Goal: Complete application form

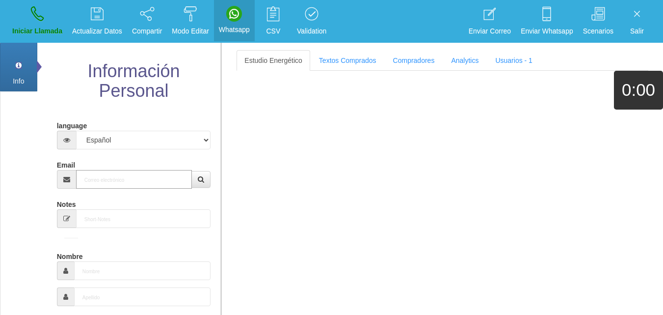
click at [109, 176] on input "Email" at bounding box center [134, 179] width 116 height 19
paste input "[DATE] ☿ Astrological Event Mercury enters Scorpio. This transit takes communic…"
type input "[DATE] ☿ Astrological Event Mercury enters Scorpio. This transit takes communic…"
drag, startPoint x: 161, startPoint y: 188, endPoint x: 155, endPoint y: 186, distance: 7.0
click at [155, 186] on input "Email" at bounding box center [134, 179] width 116 height 19
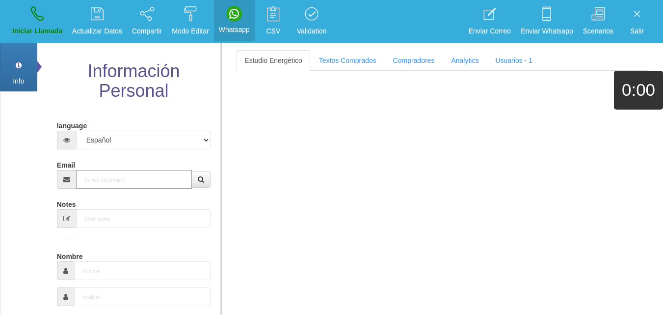
paste input "[EMAIL_ADDRESS][DOMAIN_NAME]"
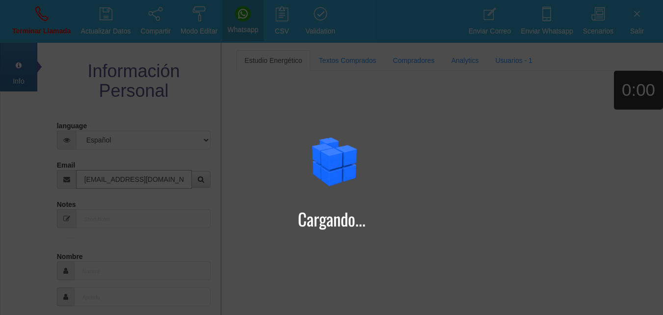
type input "[EMAIL_ADDRESS][DOMAIN_NAME]"
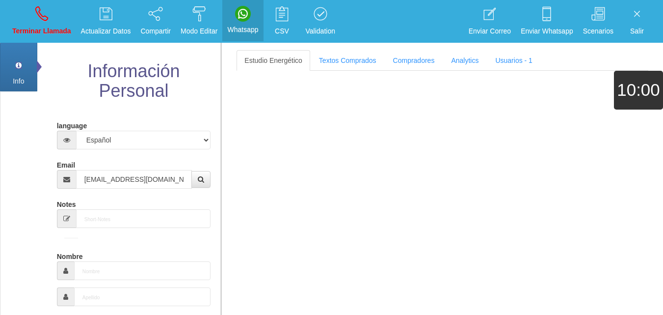
type input "[DATE]"
select select "4"
type input "Comprador bajo"
type input "[PERSON_NAME]"
select select "1"
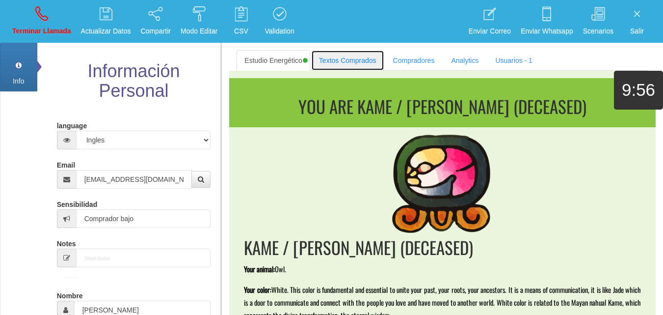
click at [337, 70] on link "Textos Comprados" at bounding box center [347, 60] width 73 height 21
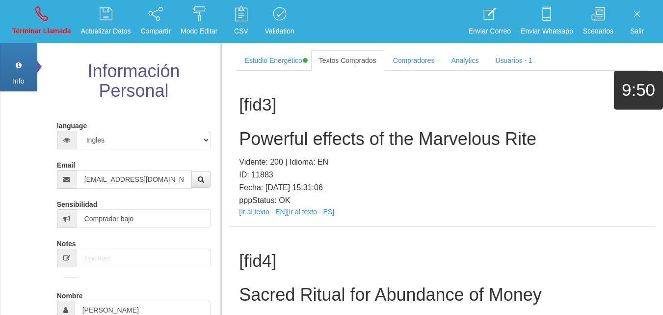
scroll to position [279, 0]
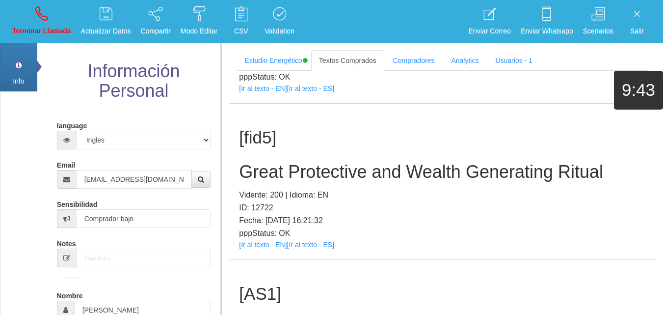
click at [266, 249] on div "[fid5] Great Protective and Wealth Generating Ritual Vidente: 200 | Idioma: EN …" at bounding box center [442, 182] width 427 height 156
click at [263, 249] on div "[fid5] Great Protective and Wealth Generating Ritual Vidente: 200 | Idioma: EN …" at bounding box center [442, 182] width 427 height 156
click at [260, 247] on link "[Ir al texto - EN]" at bounding box center [263, 245] width 48 height 8
drag, startPoint x: 342, startPoint y: 131, endPoint x: 338, endPoint y: 153, distance: 22.9
click at [342, 136] on h1 "[fid5]" at bounding box center [442, 137] width 407 height 19
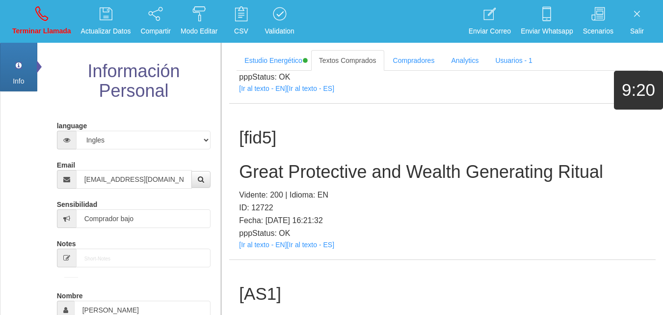
click at [342, 161] on div "[fid5] Great Protective and Wealth Generating Ritual Vidente: 200 | Idioma: EN …" at bounding box center [442, 182] width 427 height 156
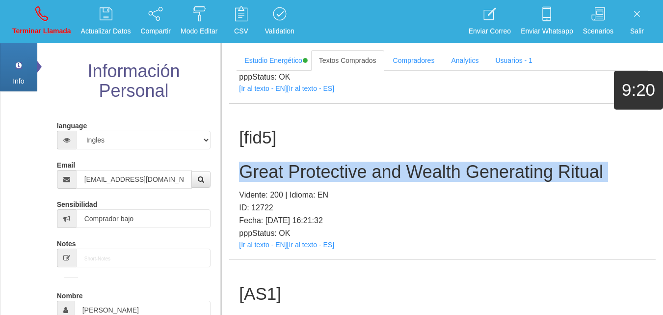
click at [343, 162] on h2 "Great Protective and Wealth Generating Ritual" at bounding box center [442, 172] width 407 height 20
copy h2 "Great Protective and Wealth Generating Ritual"
click at [35, 12] on icon at bounding box center [41, 14] width 13 height 16
select select "0"
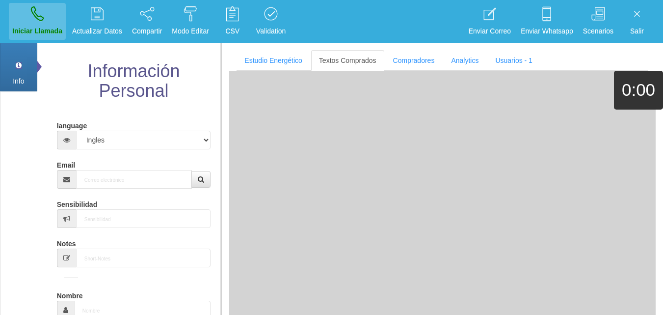
scroll to position [0, 0]
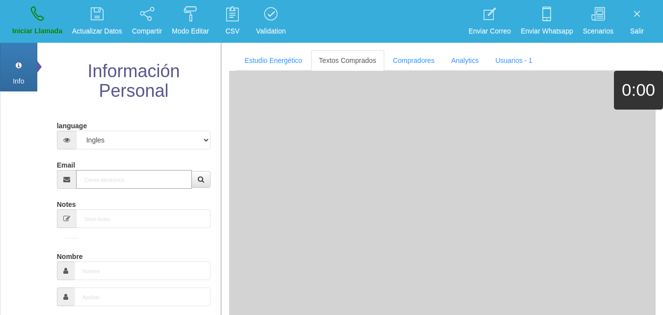
click at [135, 180] on input "Email" at bounding box center [134, 179] width 116 height 19
paste input "[EMAIL_ADDRESS][DOMAIN_NAME]"
type input "[EMAIL_ADDRESS][DOMAIN_NAME]"
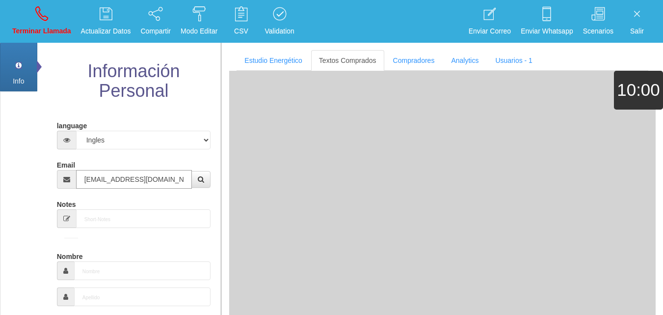
type input "12 Ago 1946"
type input "Excelente Comprador"
type input "[PERSON_NAME]"
select select "1"
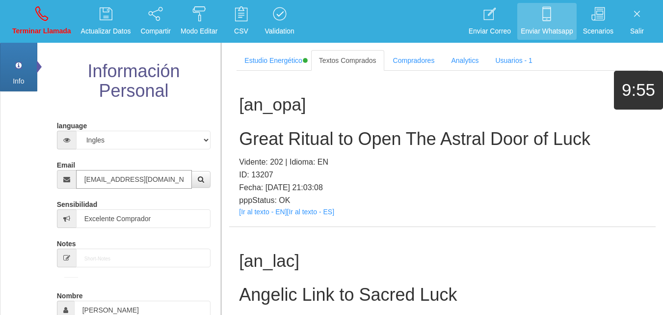
type input "[EMAIL_ADDRESS][DOMAIN_NAME]"
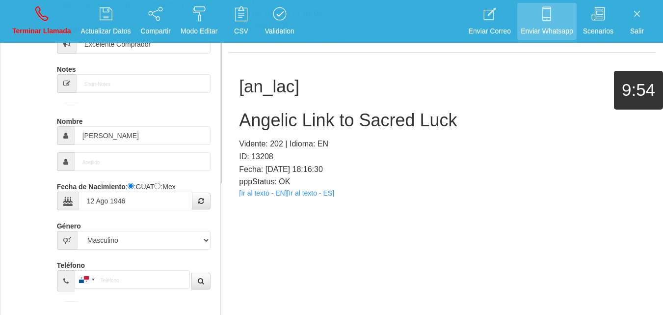
scroll to position [3598, 0]
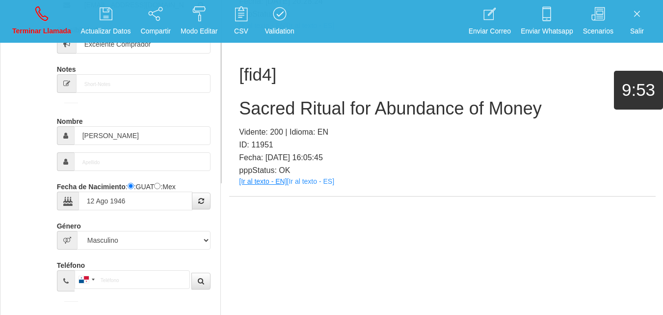
drag, startPoint x: 274, startPoint y: 174, endPoint x: 281, endPoint y: 180, distance: 8.7
click at [280, 179] on div "[fid4] Sacred Ritual for Abundance of Money Vidente: 200 | Idioma: EN ID: 11951…" at bounding box center [442, 119] width 427 height 156
click at [255, 181] on link "[Ir al texto - EN]" at bounding box center [263, 181] width 48 height 8
click at [325, 119] on div "[fid4] Sacred Ritual for Abundance of Money Vidente: 200 | Idioma: EN ID: 11951…" at bounding box center [442, 119] width 427 height 156
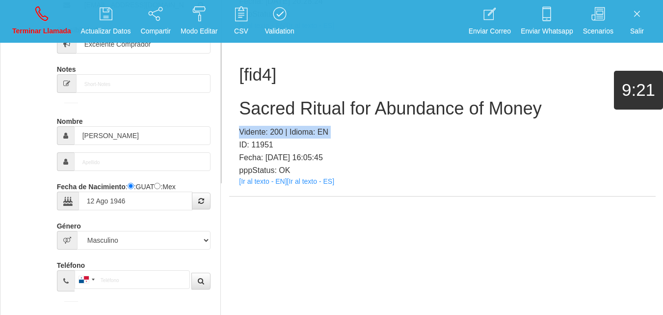
click at [325, 119] on div "[fid4] Sacred Ritual for Abundance of Money Vidente: 200 | Idioma: EN ID: 11951…" at bounding box center [442, 119] width 427 height 156
click at [324, 108] on h2 "Sacred Ritual for Abundance of Money" at bounding box center [442, 109] width 407 height 20
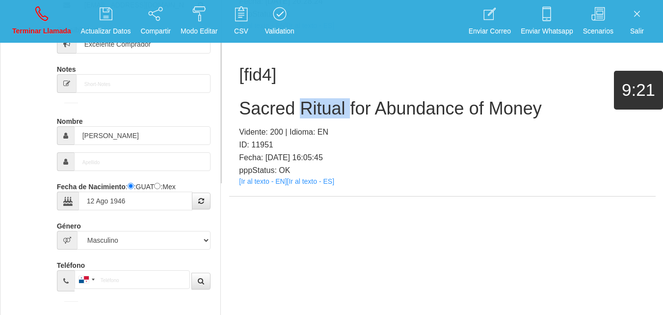
click at [324, 108] on h2 "Sacred Ritual for Abundance of Money" at bounding box center [442, 109] width 407 height 20
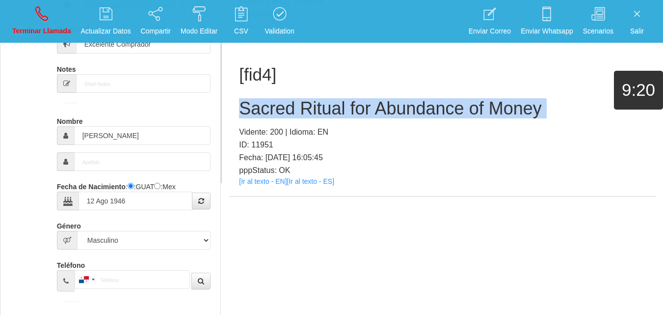
click at [324, 108] on h2 "Sacred Ritual for Abundance of Money" at bounding box center [442, 109] width 407 height 20
copy h2 "Sacred Ritual for Abundance of Money"
drag, startPoint x: 56, startPoint y: 17, endPoint x: 65, endPoint y: 30, distance: 15.9
click at [56, 17] on link "Terminar Llamada" at bounding box center [42, 21] width 66 height 37
select select "0"
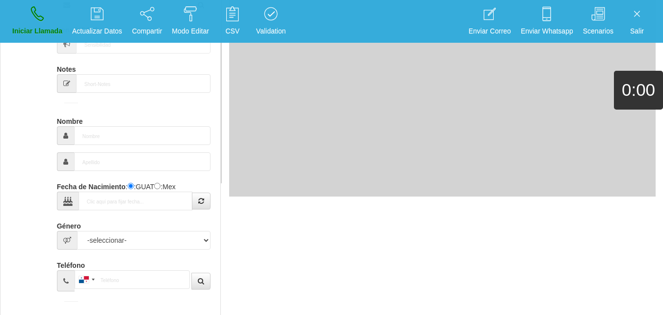
scroll to position [0, 0]
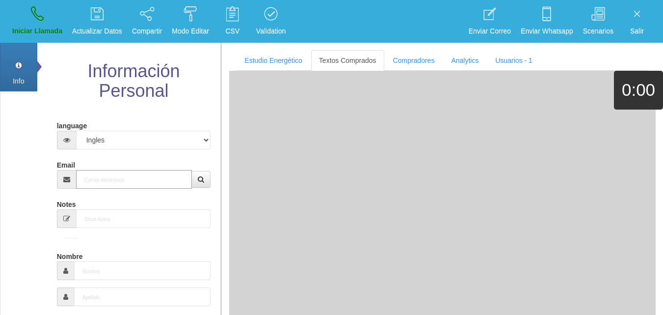
click at [143, 184] on input "Email" at bounding box center [134, 179] width 116 height 19
paste input "[EMAIL_ADDRESS][DOMAIN_NAME]"
type input "[EMAIL_ADDRESS][DOMAIN_NAME]"
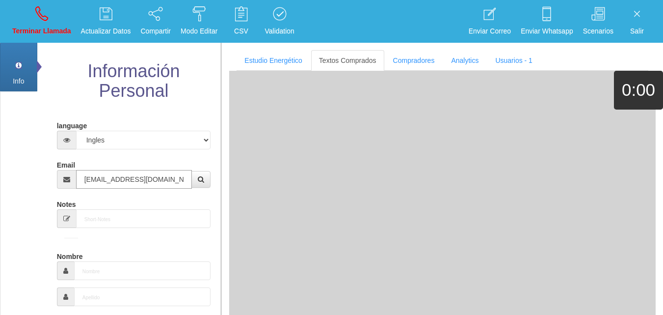
type input "[DATE]"
type input "Buen Comprador"
type input "[PERSON_NAME]"
select select "2"
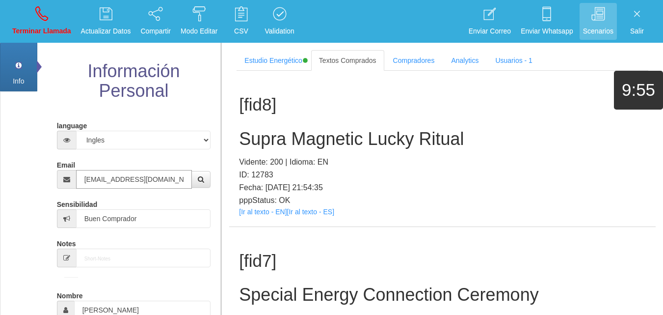
type input "[EMAIL_ADDRESS][DOMAIN_NAME]"
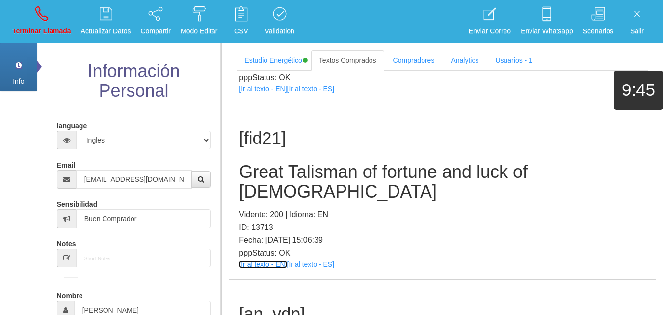
click at [269, 260] on link "[Ir al texto - EN]" at bounding box center [263, 264] width 48 height 8
click at [279, 178] on h2 "Great Talisman of fortune and luck of [DEMOGRAPHIC_DATA]" at bounding box center [442, 181] width 407 height 39
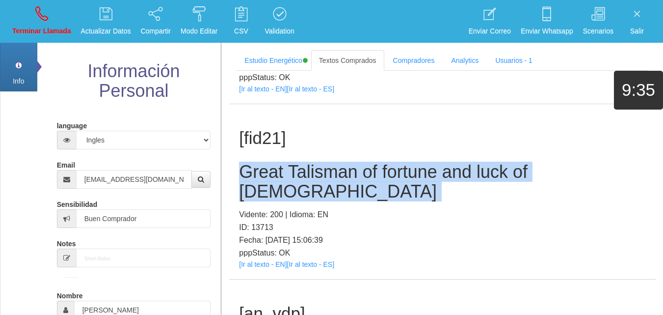
click at [279, 178] on h2 "Great Talisman of fortune and luck of [DEMOGRAPHIC_DATA]" at bounding box center [442, 181] width 407 height 39
copy h2 "Great Talisman of fortune and luck of [DEMOGRAPHIC_DATA]"
click at [20, 6] on link "Terminar Llamada" at bounding box center [42, 21] width 66 height 37
select select "0"
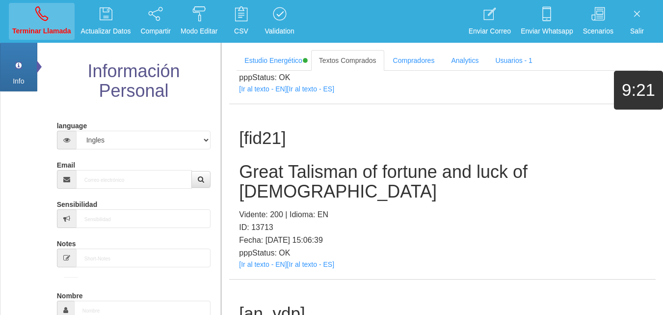
scroll to position [0, 0]
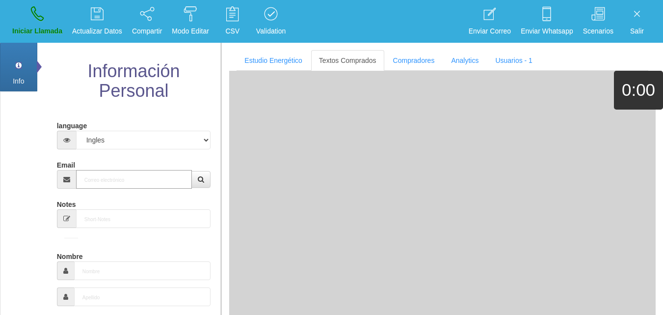
click at [132, 171] on input "Email" at bounding box center [134, 179] width 116 height 19
paste input "[EMAIL_ADDRESS][DOMAIN_NAME]"
type input "[EMAIL_ADDRESS][DOMAIN_NAME]"
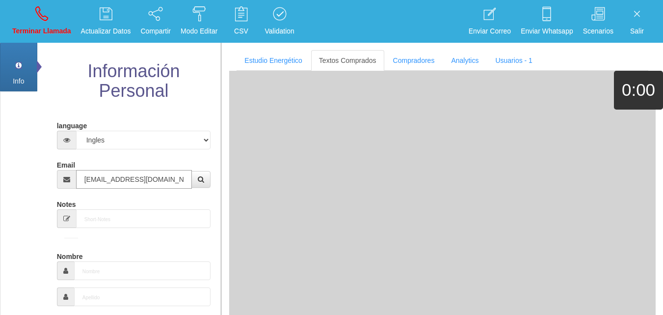
type input "[DATE]"
select select "1"
type input "Excelente Comprador"
type input "[PERSON_NAME]"
type input "Mondelo"
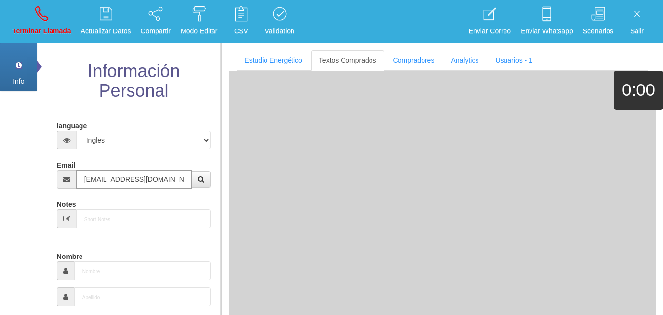
select select "1"
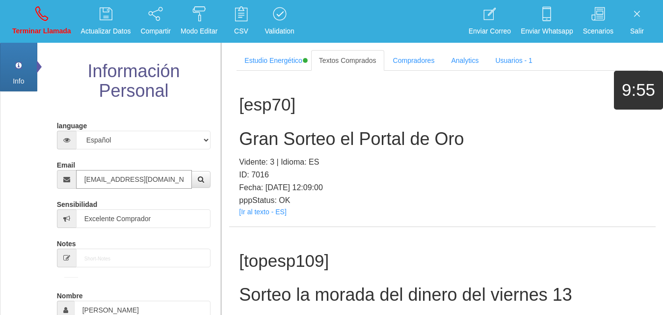
type input "[EMAIL_ADDRESS][DOMAIN_NAME]"
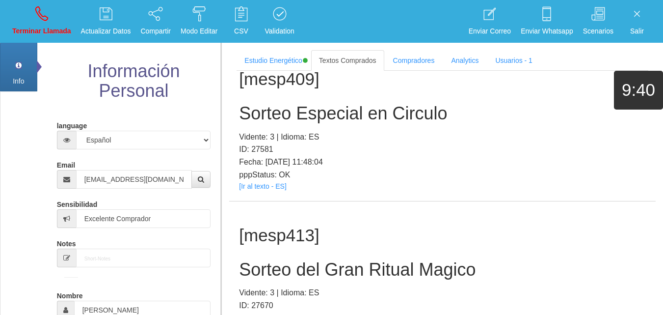
drag, startPoint x: 310, startPoint y: 176, endPoint x: 304, endPoint y: 170, distance: 8.4
click at [305, 260] on h2 "Sorteo del Gran Ritual Magico" at bounding box center [442, 270] width 407 height 20
click at [304, 260] on h2 "Sorteo del Gran Ritual Magico" at bounding box center [442, 270] width 407 height 20
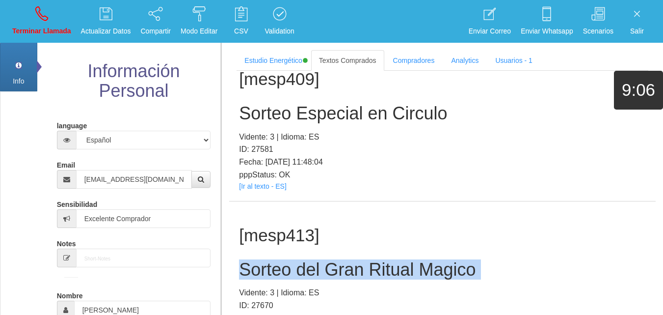
click at [304, 260] on h2 "Sorteo del Gran Ritual Magico" at bounding box center [442, 270] width 407 height 20
copy h2 "Sorteo del Gran Ritual Magico"
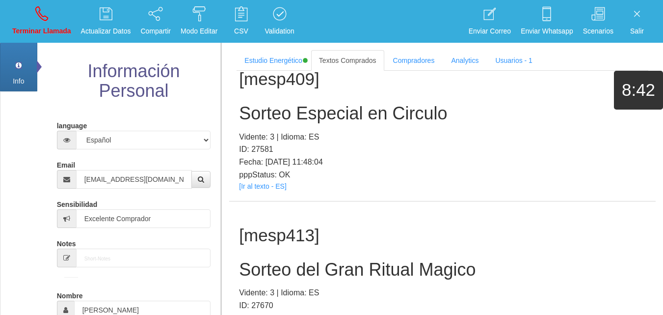
click at [35, 0] on li "Terminar Llamada" at bounding box center [41, 21] width 69 height 43
click at [42, 23] on link "Terminar Llamada" at bounding box center [42, 21] width 66 height 37
select select "0"
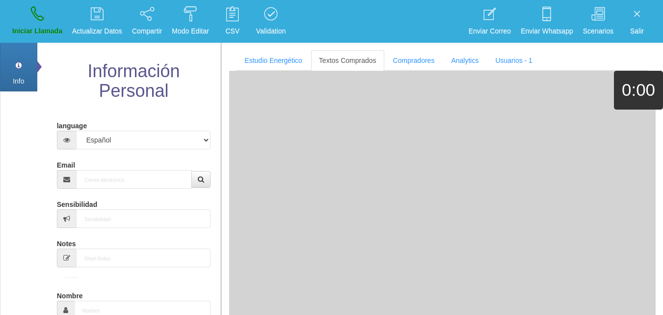
scroll to position [0, 0]
click at [129, 185] on input "Email" at bounding box center [134, 179] width 116 height 19
paste input "[EMAIL_ADDRESS][DOMAIN_NAME]"
type input "[EMAIL_ADDRESS][DOMAIN_NAME]"
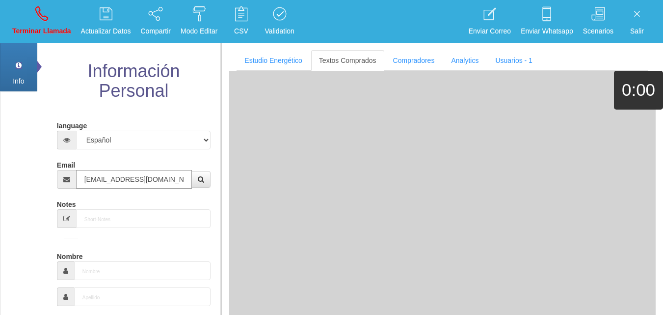
type input "31 Ago 1962"
select select "4"
type input "Comprador bajo"
type input "[PERSON_NAME]"
select select "1"
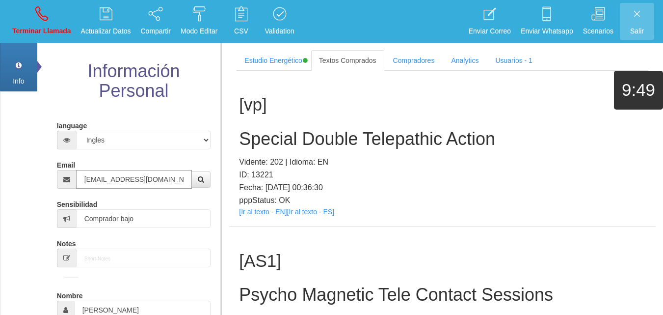
type input "[EMAIL_ADDRESS][DOMAIN_NAME]"
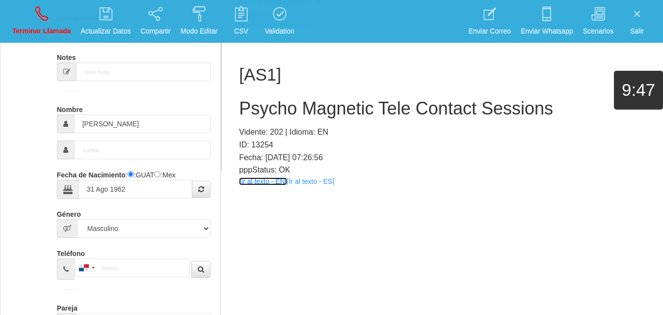
click at [277, 179] on link "[Ir al texto - EN]" at bounding box center [263, 181] width 48 height 8
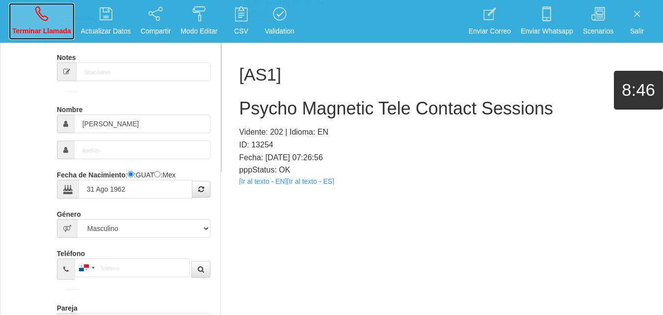
click at [32, 16] on link "Terminar Llamada" at bounding box center [42, 21] width 66 height 37
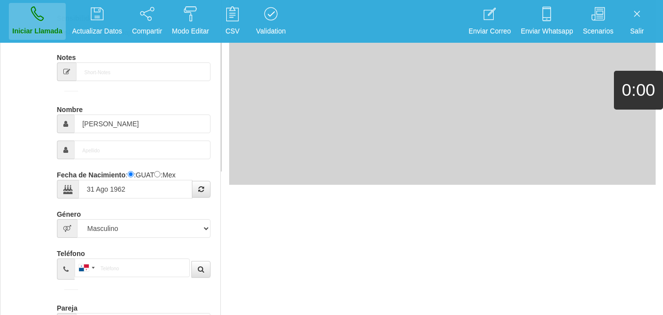
select select "0"
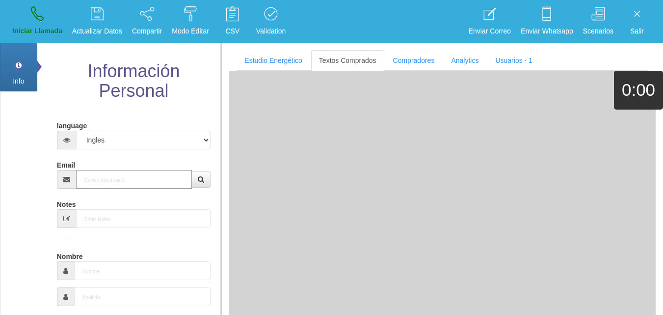
click at [122, 175] on input "Email" at bounding box center [134, 179] width 116 height 19
paste input "[EMAIL_ADDRESS][DOMAIN_NAME]"
type input "[EMAIL_ADDRESS][DOMAIN_NAME]"
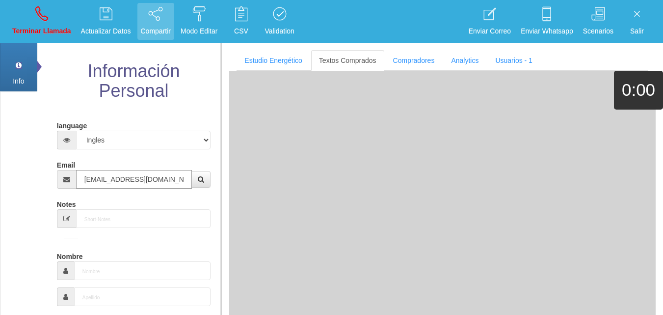
type input "[DATE]"
type input "Comprador bajo"
type input "[PERSON_NAME]"
select select "1"
type input "[PHONE_NUMBER]"
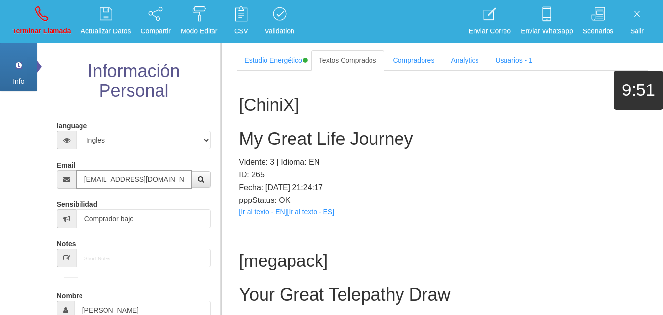
type input "[EMAIL_ADDRESS][DOMAIN_NAME]"
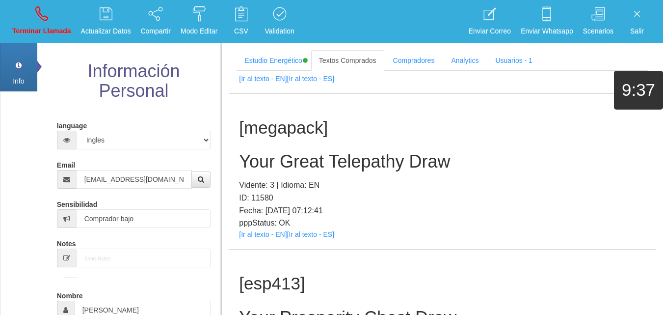
scroll to position [119, 0]
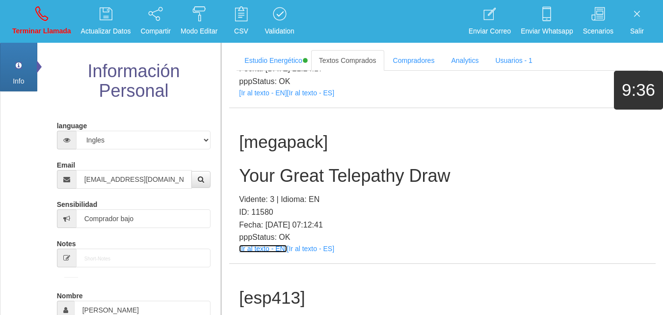
click at [275, 249] on link "[Ir al texto - EN]" at bounding box center [263, 248] width 48 height 8
click at [303, 183] on h2 "Your Great Telepathy Draw" at bounding box center [442, 176] width 407 height 20
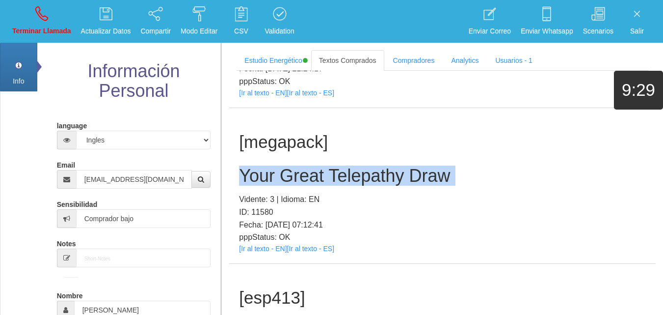
click at [303, 183] on h2 "Your Great Telepathy Draw" at bounding box center [442, 176] width 407 height 20
copy h2 "Your Great Telepathy Draw"
drag, startPoint x: 38, startPoint y: 19, endPoint x: 366, endPoint y: 52, distance: 329.5
click at [38, 19] on icon at bounding box center [41, 14] width 13 height 16
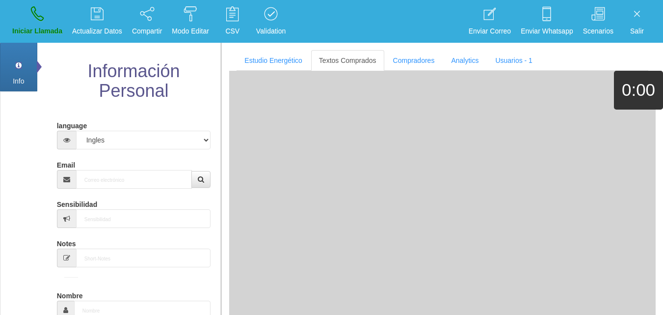
select select "0"
click at [110, 174] on input "Email" at bounding box center [134, 179] width 116 height 19
paste input "[EMAIL_ADDRESS][DOMAIN_NAME]"
type input "[EMAIL_ADDRESS][DOMAIN_NAME]"
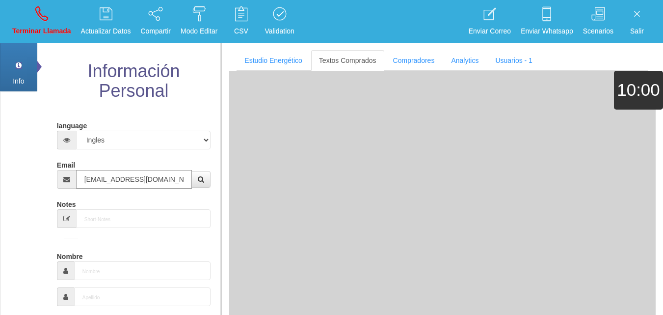
type input "19 Ene 1981"
type input "Comprador bajo"
type input "[PERSON_NAME]"
select select "1"
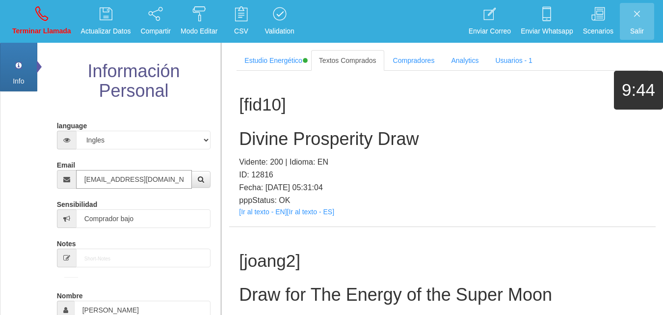
type input "[EMAIL_ADDRESS][DOMAIN_NAME]"
click at [247, 215] on link "[Ir al texto - EN]" at bounding box center [263, 212] width 48 height 8
click at [291, 141] on h2 "Divine Prosperity Draw" at bounding box center [442, 139] width 407 height 20
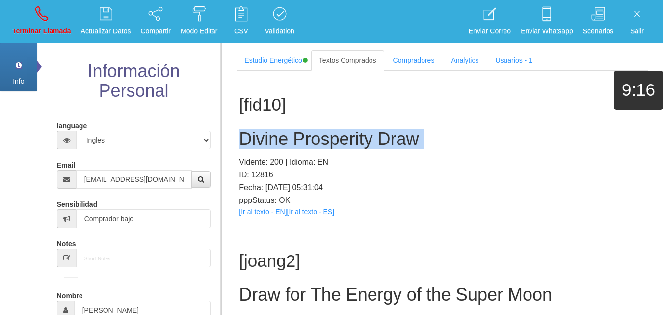
click at [291, 141] on h2 "Divine Prosperity Draw" at bounding box center [442, 139] width 407 height 20
copy h2 "Divine Prosperity Draw"
click at [33, 11] on link "Terminar Llamada" at bounding box center [42, 21] width 66 height 37
select select "0"
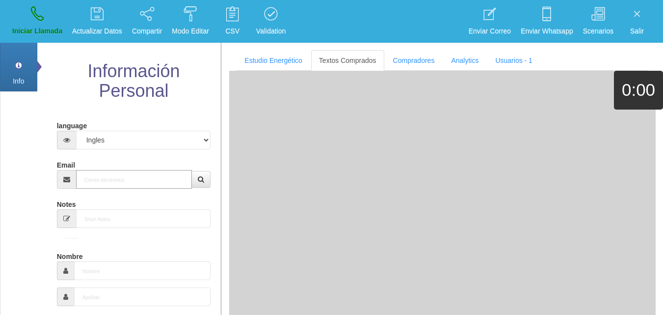
click at [140, 184] on input "Email" at bounding box center [134, 179] width 116 height 19
paste input "[EMAIL_ADDRESS][DOMAIN_NAME]"
type input "[EMAIL_ADDRESS][DOMAIN_NAME]"
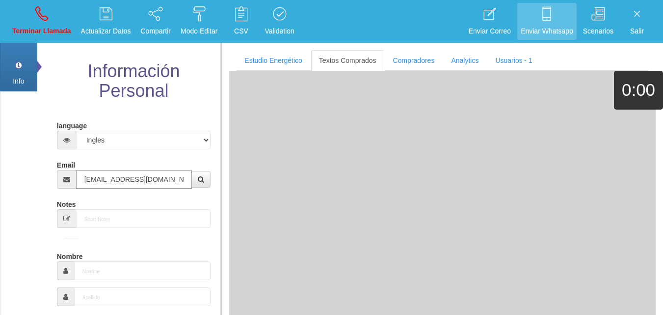
type input "28 Abr 1960"
type input "Comprador simple"
type input "[PERSON_NAME]"
select select "2"
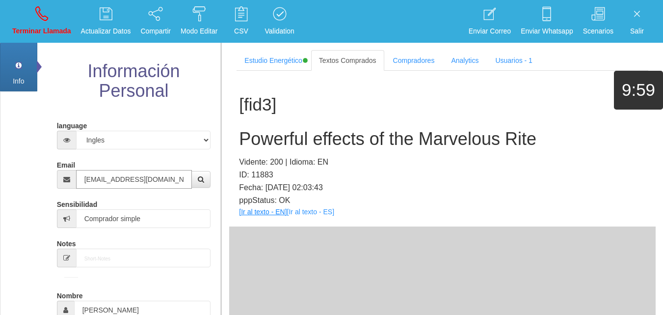
type input "[EMAIL_ADDRESS][DOMAIN_NAME]"
click at [253, 211] on link "[Ir al texto - EN]" at bounding box center [263, 212] width 48 height 8
drag, startPoint x: 376, startPoint y: 169, endPoint x: 369, endPoint y: 148, distance: 22.7
click at [374, 164] on div "[fid3] Powerful effects of the Marvelous Rite Vidente: 200 | Idioma: EN ID: 118…" at bounding box center [442, 149] width 427 height 156
click at [365, 142] on h2 "Powerful effects of the Marvelous Rite" at bounding box center [442, 139] width 407 height 20
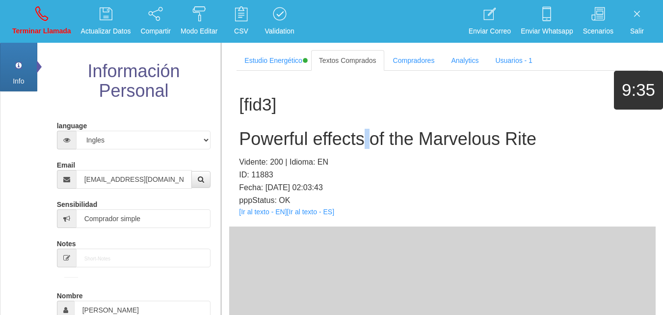
click at [365, 142] on h2 "Powerful effects of the Marvelous Rite" at bounding box center [442, 139] width 407 height 20
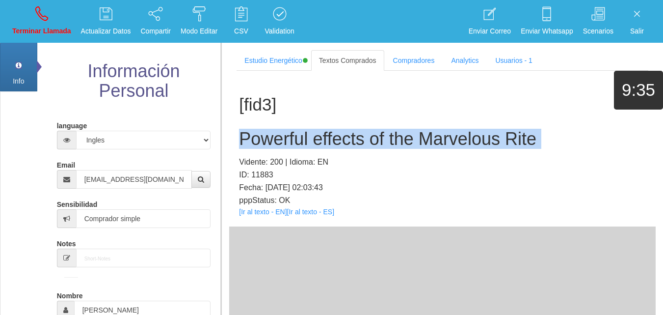
click at [365, 142] on h2 "Powerful effects of the Marvelous Rite" at bounding box center [442, 139] width 407 height 20
copy h2 "Powerful effects of the Marvelous Rite"
click at [34, 37] on link "Terminar Llamada" at bounding box center [42, 21] width 66 height 37
select select "0"
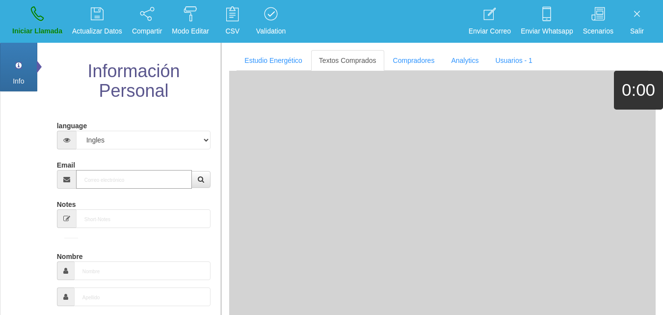
click at [131, 182] on input "Email" at bounding box center [134, 179] width 116 height 19
paste input "[EMAIL_ADDRESS][DOMAIN_NAME]"
type input "[EMAIL_ADDRESS][DOMAIN_NAME]"
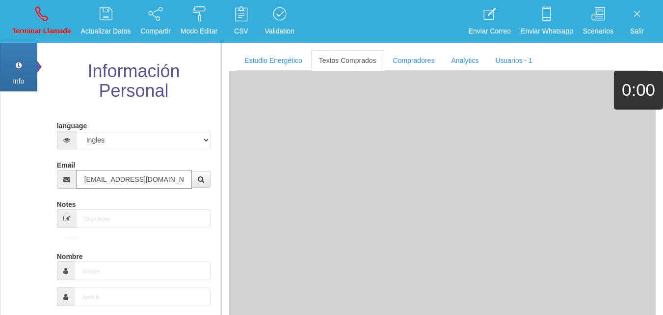
type input "[DATE]"
type input "Comprador bajo"
type input "[PERSON_NAME]"
select select "1"
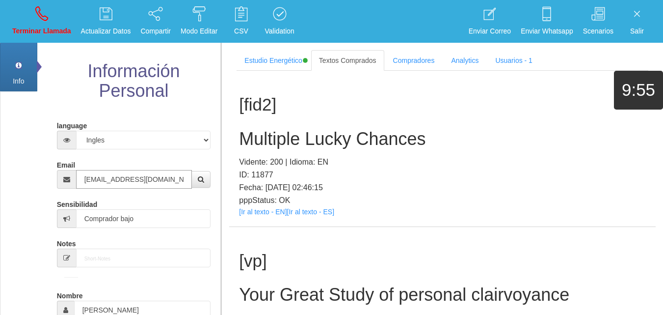
type input "[EMAIL_ADDRESS][DOMAIN_NAME]"
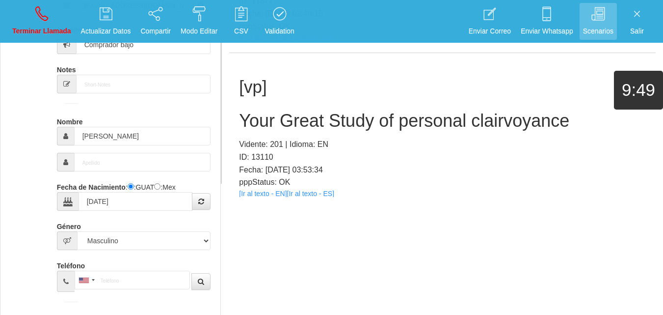
scroll to position [324, 0]
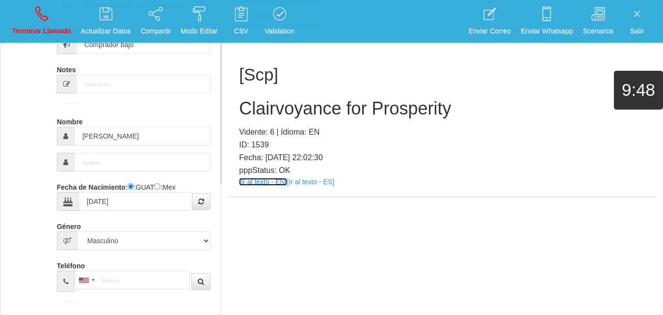
click at [273, 181] on link "[Ir al texto - EN]" at bounding box center [263, 182] width 48 height 8
click at [327, 109] on h2 "Clairvoyance for Prosperity" at bounding box center [442, 109] width 407 height 20
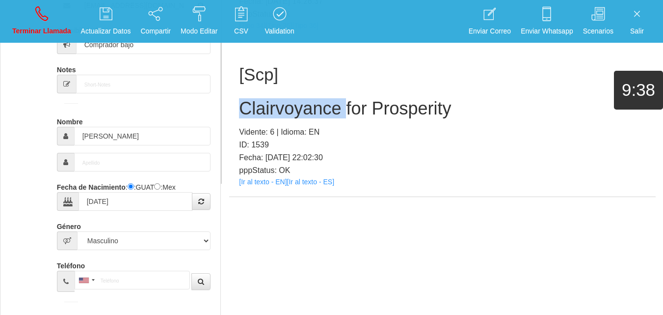
click at [327, 109] on h2 "Clairvoyance for Prosperity" at bounding box center [442, 109] width 407 height 20
copy h2 "Clairvoyance for Prosperity"
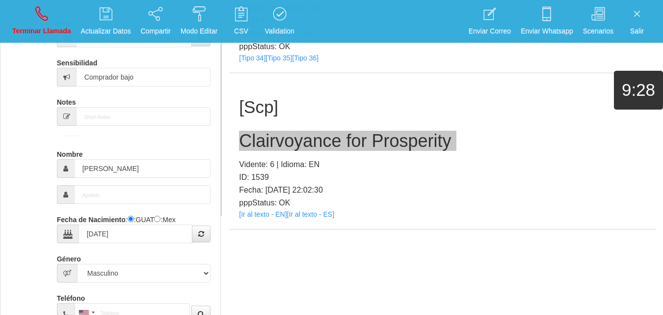
scroll to position [125, 0]
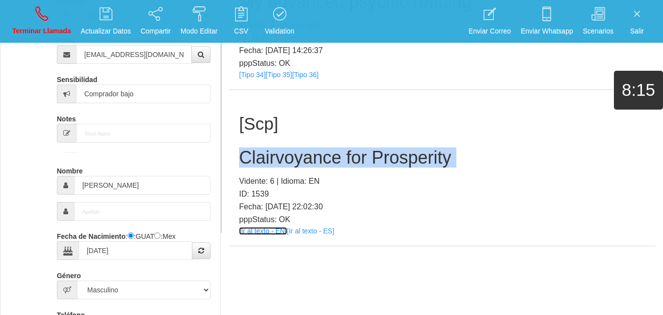
click at [265, 230] on link "[Ir al texto - EN]" at bounding box center [263, 231] width 48 height 8
click at [331, 159] on h2 "Clairvoyance for Prosperity" at bounding box center [442, 158] width 407 height 20
copy h2 "Clairvoyance for Prosperity"
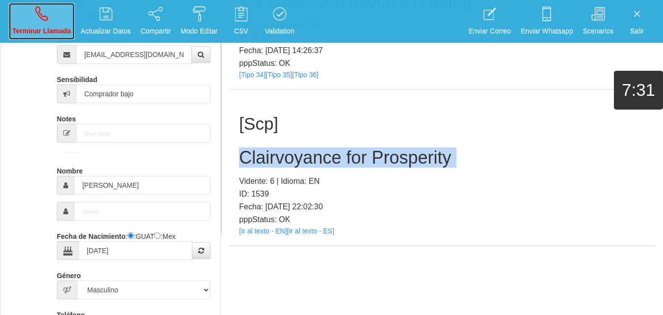
click at [40, 27] on p "Terminar Llamada" at bounding box center [41, 31] width 59 height 11
select select "0"
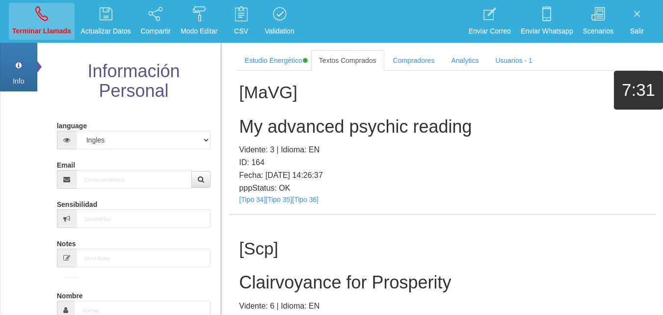
scroll to position [0, 0]
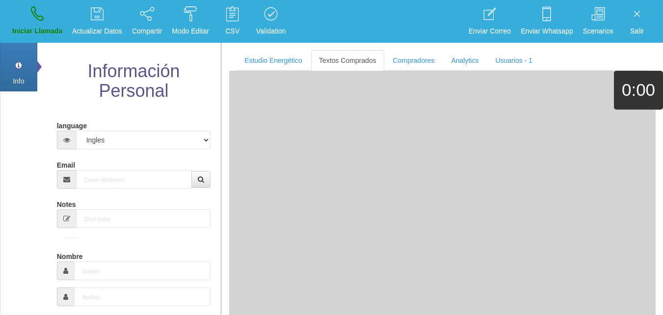
drag, startPoint x: 92, startPoint y: 166, endPoint x: 97, endPoint y: 172, distance: 8.1
click at [94, 170] on div "Email" at bounding box center [134, 173] width 154 height 32
click at [100, 174] on input "Email" at bounding box center [134, 179] width 116 height 19
paste input "[EMAIL_ADDRESS][DOMAIN_NAME]"
type input "[EMAIL_ADDRESS][DOMAIN_NAME]"
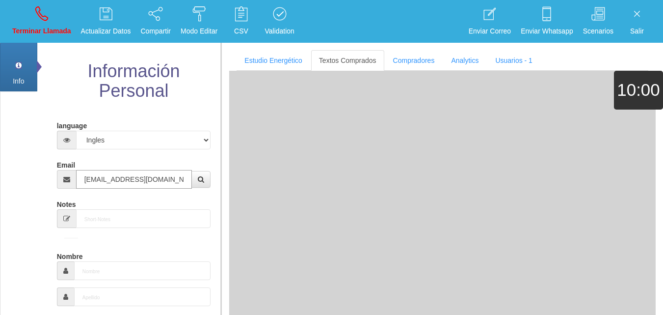
type input "28 Ago 1962"
type input "Comprador bajo"
type input "[PERSON_NAME]"
select select "1"
type input "[EMAIL_ADDRESS][DOMAIN_NAME]"
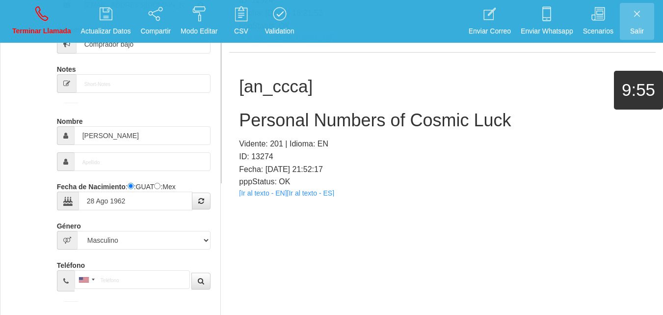
scroll to position [480, 0]
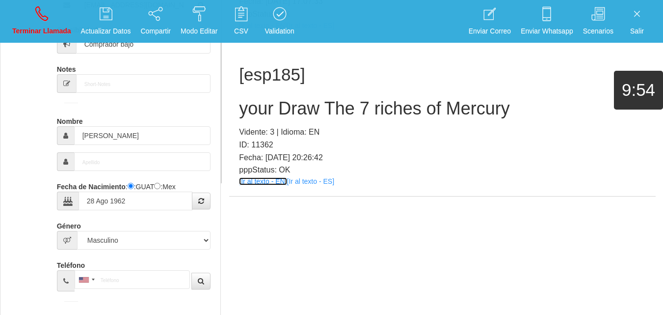
click at [269, 183] on link "[Ir al texto - EN]" at bounding box center [263, 181] width 48 height 8
click at [264, 104] on h2 "your Draw The 7 riches of Mercury" at bounding box center [442, 109] width 407 height 20
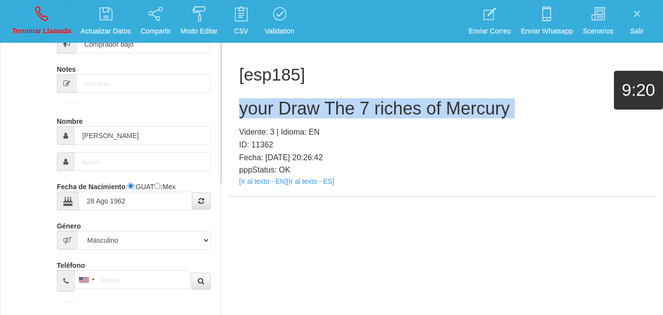
click at [264, 104] on h2 "your Draw The 7 riches of Mercury" at bounding box center [442, 109] width 407 height 20
copy h2 "your Draw The 7 riches of Mercury"
click at [28, 23] on link "Terminar Llamada" at bounding box center [42, 21] width 66 height 37
select select "0"
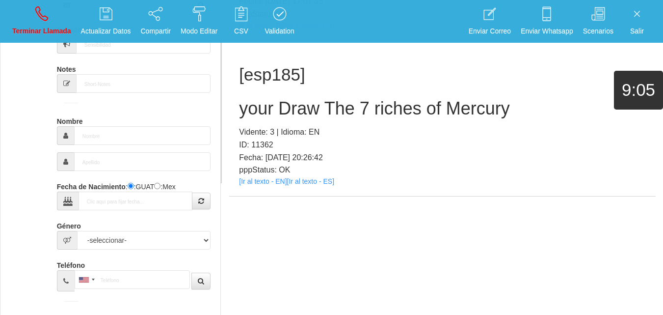
scroll to position [0, 0]
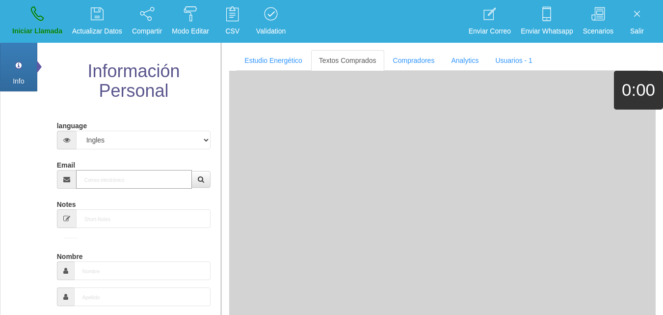
paste input "[EMAIL_ADDRESS][DOMAIN_NAME]"
click at [161, 174] on input "Email" at bounding box center [134, 179] width 116 height 19
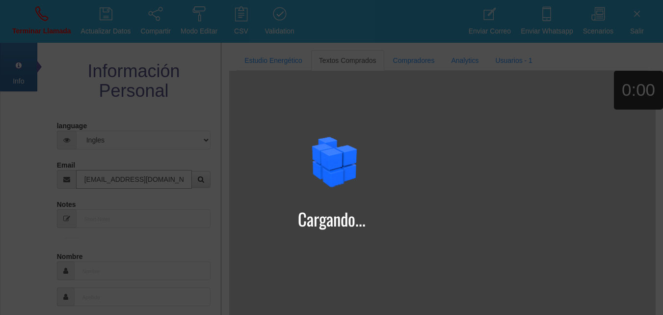
type input "[EMAIL_ADDRESS][DOMAIN_NAME]"
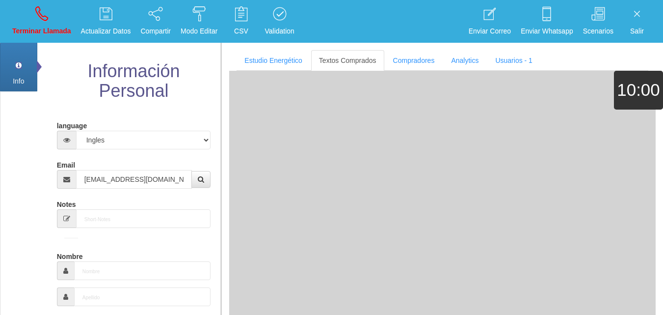
type input "[DATE]"
type input "Excelente Comprador"
type input "[PERSON_NAME]"
select select "1"
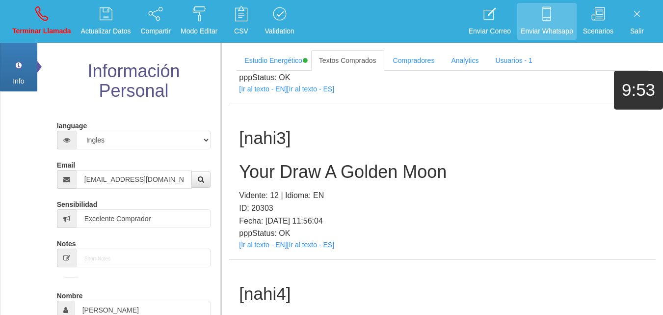
scroll to position [747, 0]
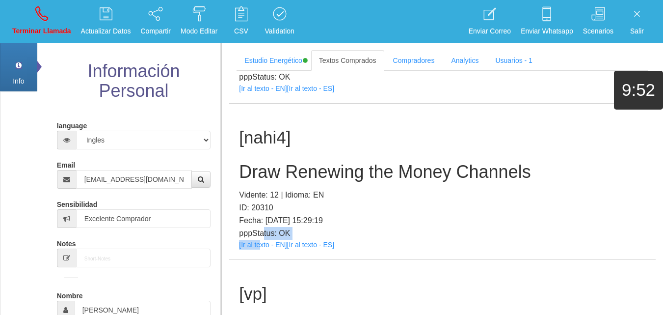
click at [262, 240] on div "[nahi4] Draw Renewing the Money Channels Vidente: 12 | Idioma: EN ID: 20310 Fec…" at bounding box center [442, 182] width 427 height 156
click at [266, 245] on link "[Ir al texto - EN]" at bounding box center [263, 245] width 48 height 8
click at [304, 180] on h2 "Draw Renewing the Money Channels" at bounding box center [442, 172] width 407 height 20
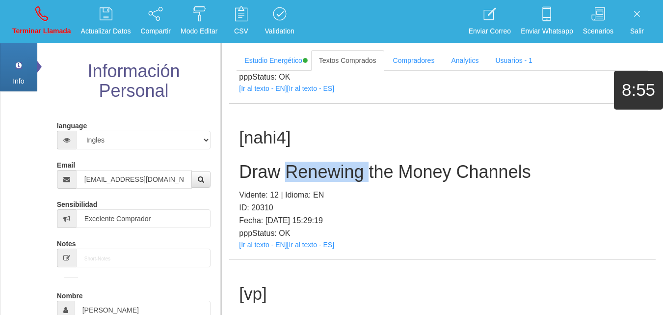
click at [304, 180] on h2 "Draw Renewing the Money Channels" at bounding box center [442, 172] width 407 height 20
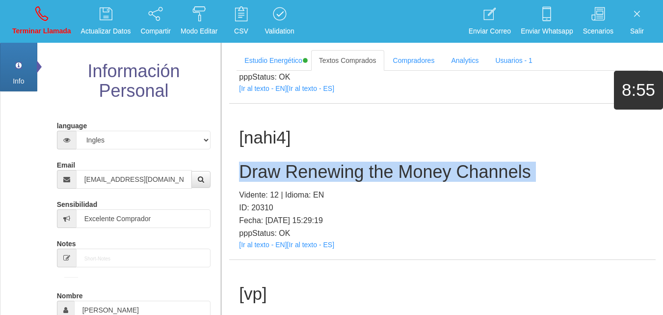
click at [304, 180] on h2 "Draw Renewing the Money Channels" at bounding box center [442, 172] width 407 height 20
click at [28, 17] on link "Terminar Llamada" at bounding box center [42, 21] width 66 height 37
select select "0"
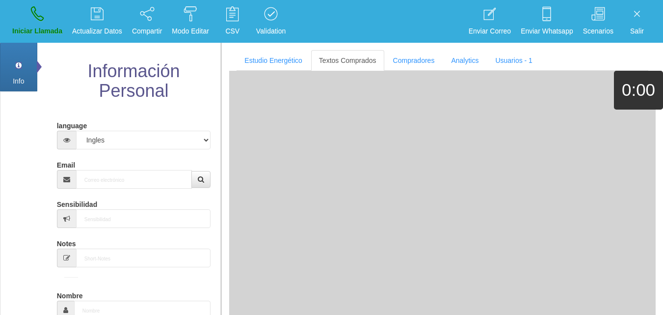
scroll to position [0, 0]
click at [126, 181] on input "Email" at bounding box center [134, 179] width 116 height 19
paste input "[EMAIL_ADDRESS][DOMAIN_NAME]"
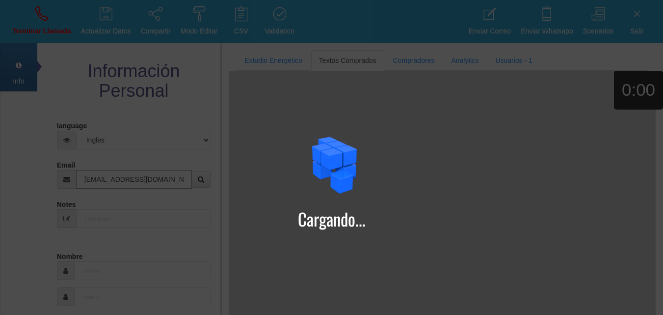
type input "[EMAIL_ADDRESS][DOMAIN_NAME]"
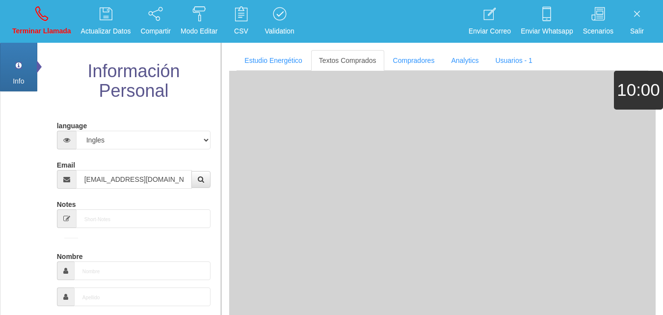
type input "[DATE]"
type input "Excelente Comprador"
type input "[PERSON_NAME]"
select select "2"
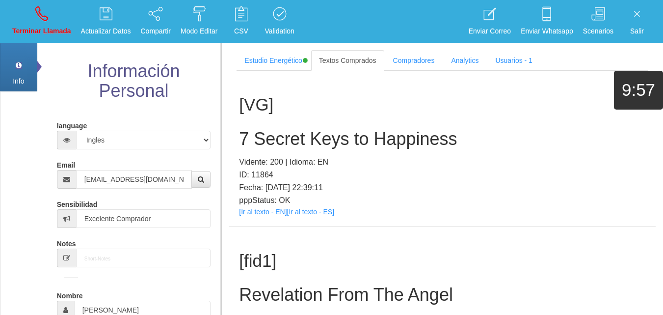
scroll to position [1838, 0]
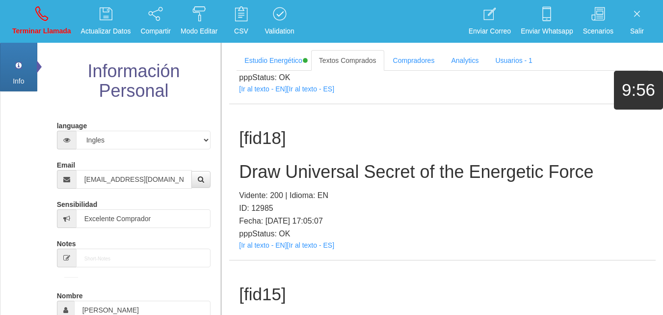
click at [260, 240] on div "[fid18] Draw Universal Secret of the Energetic Force Vidente: 200 | Idioma: EN …" at bounding box center [442, 182] width 427 height 156
click at [261, 240] on div "[fid18] Draw Universal Secret of the Energetic Force Vidente: 200 | Idioma: EN …" at bounding box center [442, 182] width 427 height 156
click at [263, 242] on link "[Ir al texto - EN]" at bounding box center [263, 245] width 48 height 8
click at [329, 172] on h2 "Draw Universal Secret of the Energetic Force" at bounding box center [442, 172] width 407 height 20
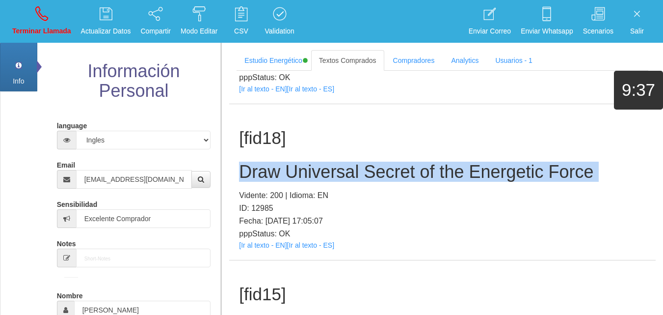
click at [329, 172] on h2 "Draw Universal Secret of the Energetic Force" at bounding box center [442, 172] width 407 height 20
drag, startPoint x: 52, startPoint y: 19, endPoint x: 75, endPoint y: 48, distance: 36.6
click at [52, 19] on link "Terminar Llamada" at bounding box center [42, 21] width 66 height 37
select select "0"
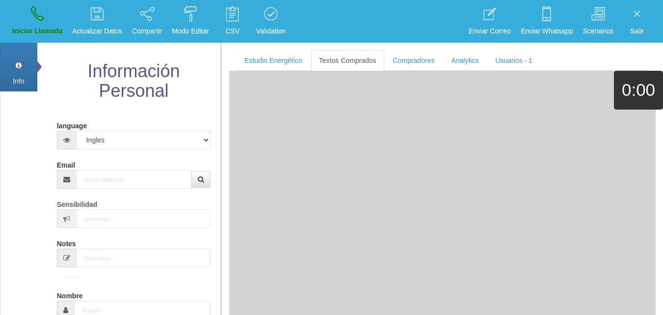
scroll to position [0, 0]
click at [115, 178] on input "Email" at bounding box center [134, 179] width 116 height 19
paste input "[EMAIL_ADDRESS][DOMAIN_NAME]"
type input "[EMAIL_ADDRESS][DOMAIN_NAME]"
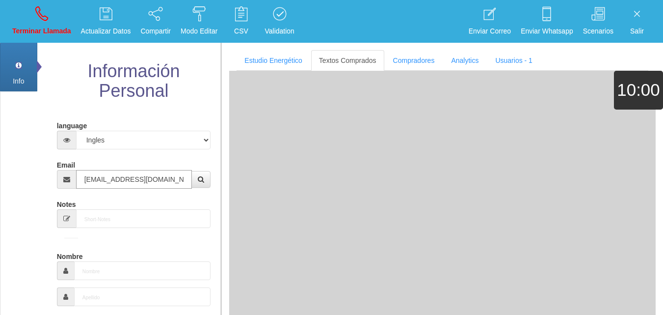
type input "17 Mayo 1957"
type input "Comprador simple"
type input "[PERSON_NAME]"
select select "2"
type input "[EMAIL_ADDRESS][DOMAIN_NAME]"
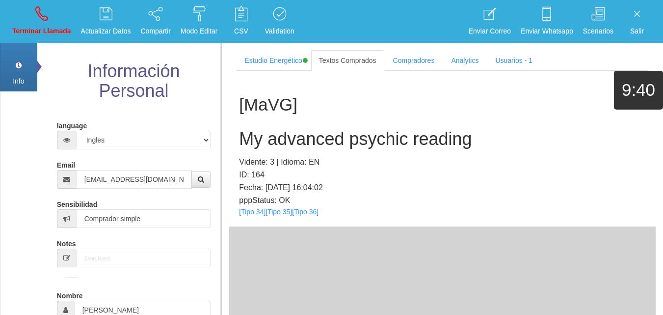
click at [255, 215] on div "[MaVG] My advanced psychic reading Vidente: 3 | Idioma: EN ID: 164 Fecha: [DATE…" at bounding box center [442, 149] width 427 height 156
click at [254, 215] on link "[Tipo 34]" at bounding box center [252, 212] width 27 height 8
click at [282, 214] on link "[Tipo 35]" at bounding box center [279, 212] width 27 height 8
click at [310, 212] on link "[Tipo 36]" at bounding box center [305, 212] width 27 height 8
click at [297, 153] on div "[MaVG] My advanced psychic reading Vidente: 3 | Idioma: EN ID: 164 Fecha: [DATE…" at bounding box center [442, 149] width 427 height 156
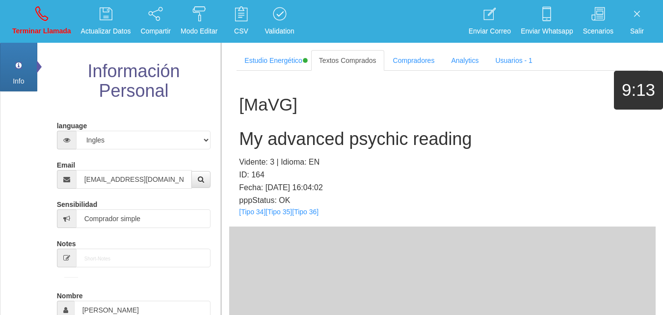
click at [293, 142] on h2 "My advanced psychic reading" at bounding box center [442, 139] width 407 height 20
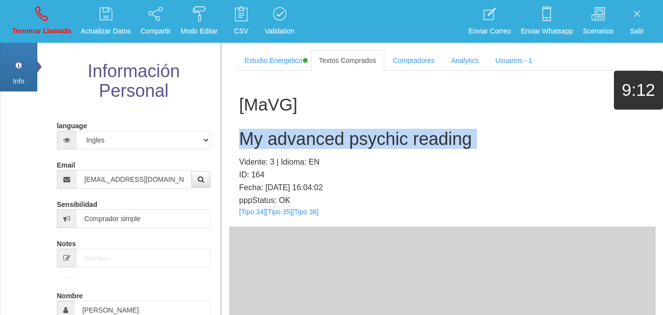
click at [293, 142] on h2 "My advanced psychic reading" at bounding box center [442, 139] width 407 height 20
click at [35, 12] on icon at bounding box center [41, 14] width 13 height 16
select select "0"
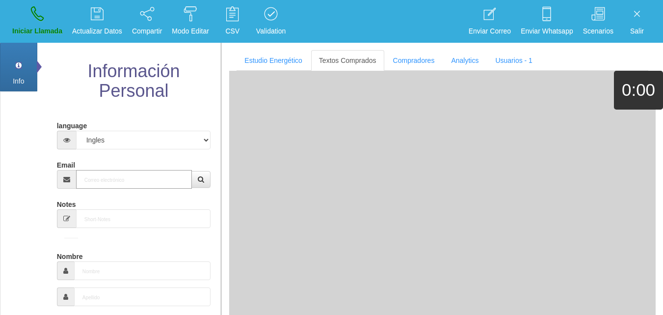
click at [109, 178] on input "Email" at bounding box center [134, 179] width 116 height 19
paste input "[EMAIL_ADDRESS][DOMAIN_NAME]"
type input "[EMAIL_ADDRESS][DOMAIN_NAME]"
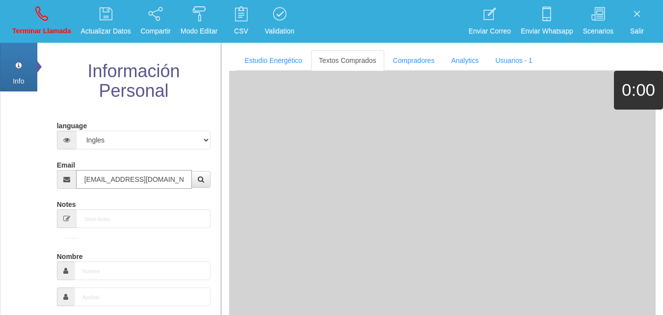
type input "[DATE]"
type input "Excelente Comprador"
type input "[PERSON_NAME]"
select select "2"
type input "[PHONE_NUMBER]"
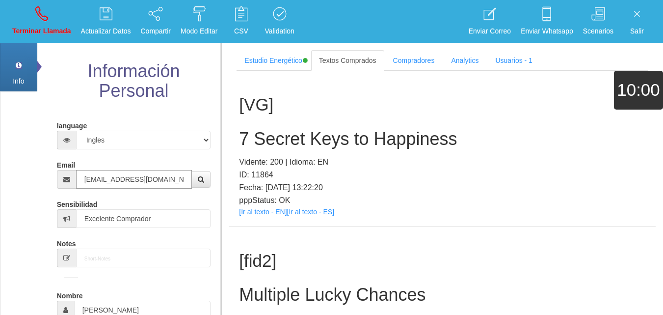
type input "[EMAIL_ADDRESS][DOMAIN_NAME]"
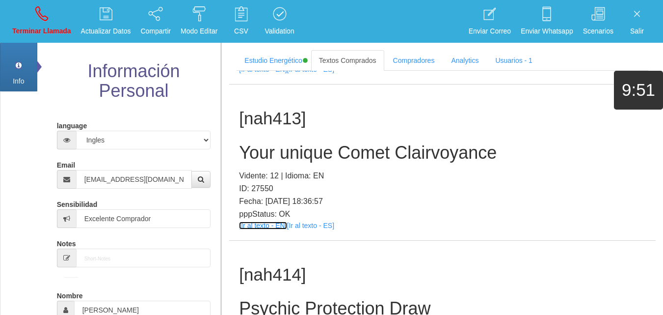
click at [282, 229] on link "[Ir al texto - EN]" at bounding box center [263, 225] width 48 height 8
click at [330, 162] on h2 "Your unique Comet Clairvoyance" at bounding box center [442, 153] width 407 height 20
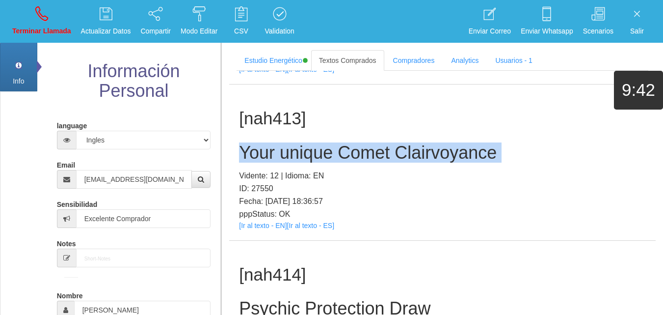
click at [330, 162] on h2 "Your unique Comet Clairvoyance" at bounding box center [442, 153] width 407 height 20
drag, startPoint x: 34, startPoint y: 10, endPoint x: 378, endPoint y: 65, distance: 348.1
click at [34, 10] on link "Terminar Llamada" at bounding box center [42, 21] width 66 height 37
select select "0"
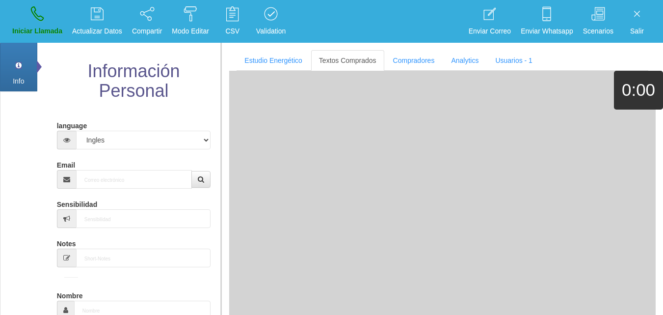
scroll to position [0, 0]
click at [92, 179] on input "Email" at bounding box center [134, 179] width 116 height 19
paste input "[EMAIL_ADDRESS][DOMAIN_NAME]"
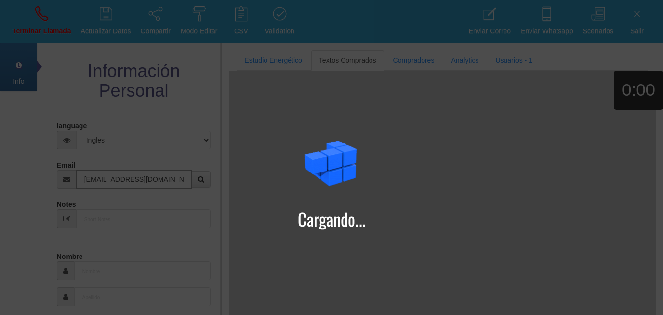
type input "[EMAIL_ADDRESS][DOMAIN_NAME]"
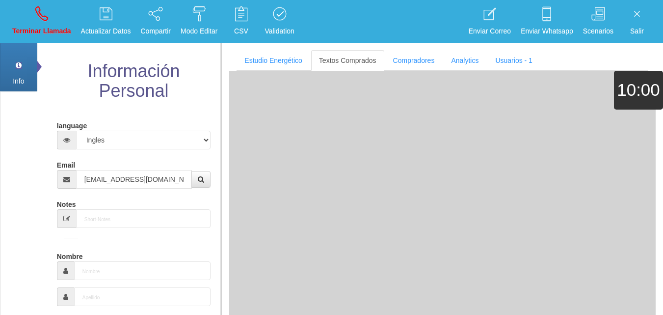
type input "1 Ago 1945"
type input "Comprador simple"
type input "[PERSON_NAME]"
select select "2"
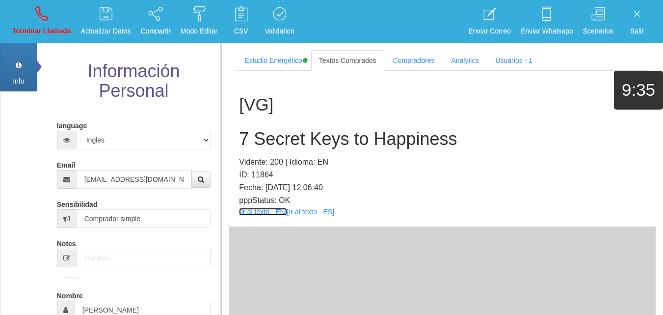
click at [255, 209] on link "[Ir al texto - EN]" at bounding box center [263, 212] width 48 height 8
click at [267, 128] on div "[VG] 7 Secret Keys to Happiness Vidente: 200 | Idioma: EN ID: 11864 Fecha: [DAT…" at bounding box center [442, 149] width 427 height 156
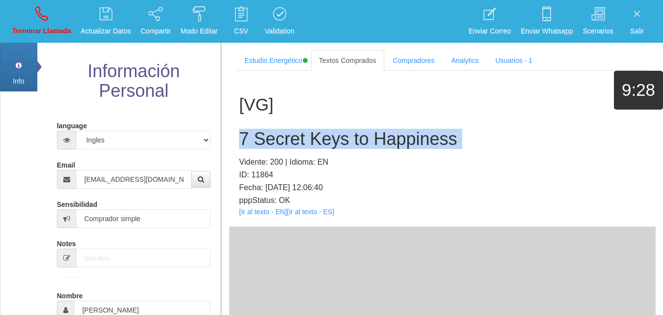
click at [267, 128] on div "[VG] 7 Secret Keys to Happiness Vidente: 200 | Idioma: EN ID: 11864 Fecha: [DAT…" at bounding box center [442, 149] width 427 height 156
click at [254, 210] on link "[Ir al texto - EN]" at bounding box center [263, 212] width 48 height 8
click at [70, 21] on link "Terminar Llamada" at bounding box center [42, 21] width 66 height 37
select select "0"
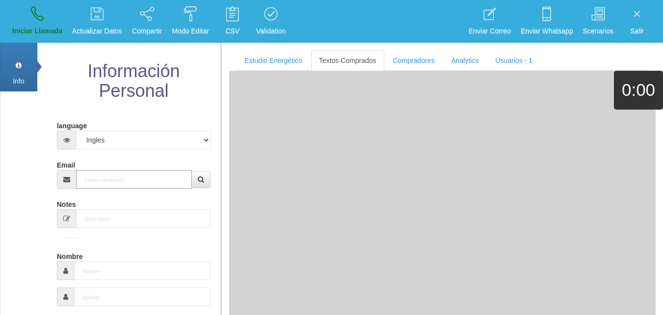
click at [140, 177] on input "Email" at bounding box center [134, 179] width 116 height 19
paste input "[EMAIL_ADDRESS][DOMAIN_NAME]"
type input "[EMAIL_ADDRESS][DOMAIN_NAME]"
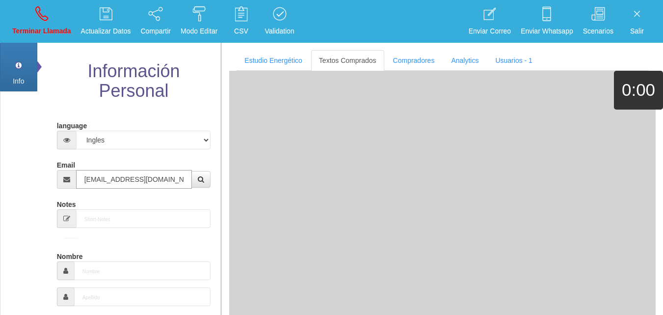
type input "[DATE]"
type input "Comprador bajo"
type input "[PERSON_NAME]"
select select "1"
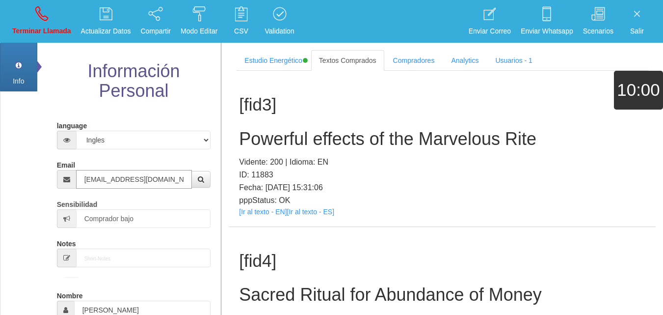
type input "[EMAIL_ADDRESS][DOMAIN_NAME]"
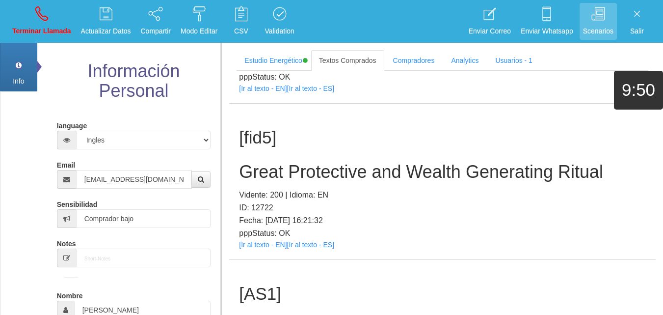
scroll to position [434, 0]
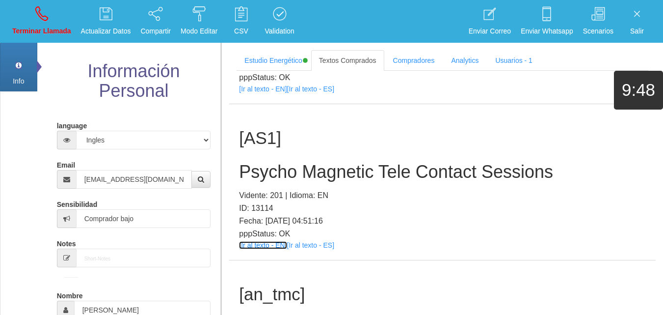
click at [264, 246] on link "[Ir al texto - EN]" at bounding box center [263, 245] width 48 height 8
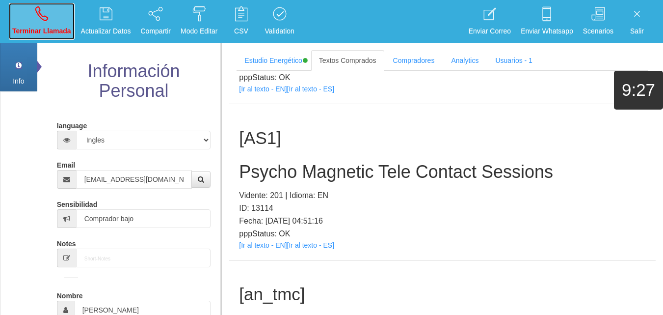
drag, startPoint x: 60, startPoint y: 25, endPoint x: 61, endPoint y: 48, distance: 22.6
click at [61, 25] on link "Terminar Llamada" at bounding box center [42, 21] width 66 height 37
select select "0"
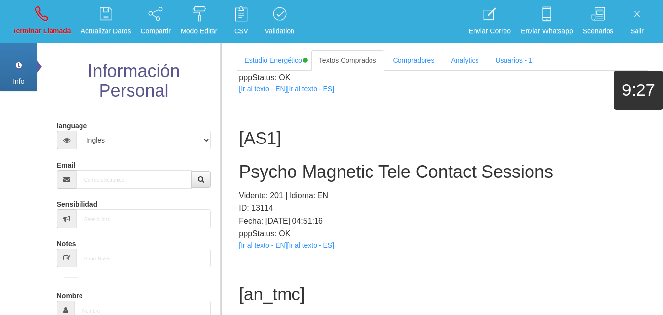
scroll to position [0, 0]
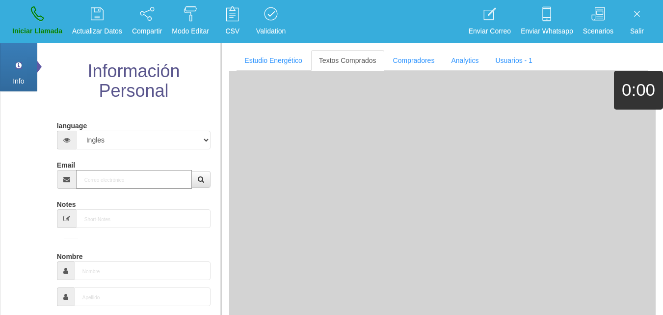
click at [98, 188] on input "Email" at bounding box center [134, 179] width 116 height 19
paste input "[EMAIL_ADDRESS][DOMAIN_NAME]"
type input "[EMAIL_ADDRESS][DOMAIN_NAME]"
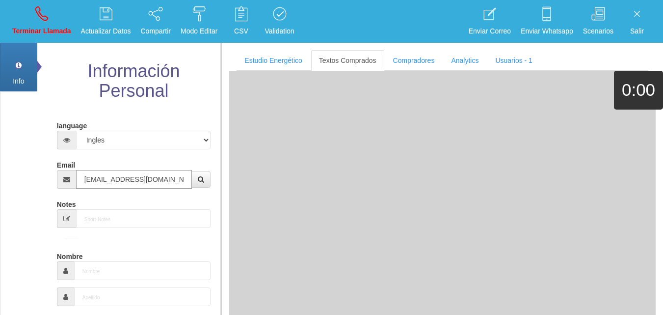
type input "[DATE]"
select select "1"
type input "Excelente Comprador"
type input "[PERSON_NAME]"
select select "2"
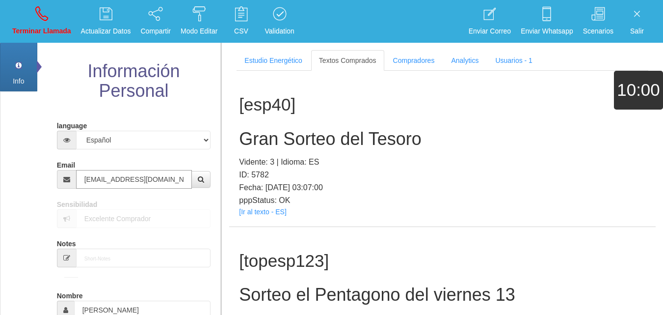
type input "[EMAIL_ADDRESS][DOMAIN_NAME]"
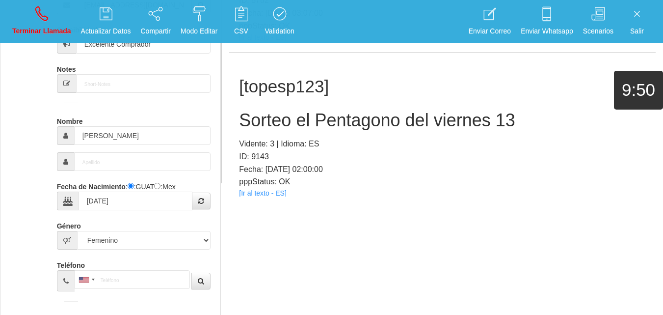
scroll to position [2526, 0]
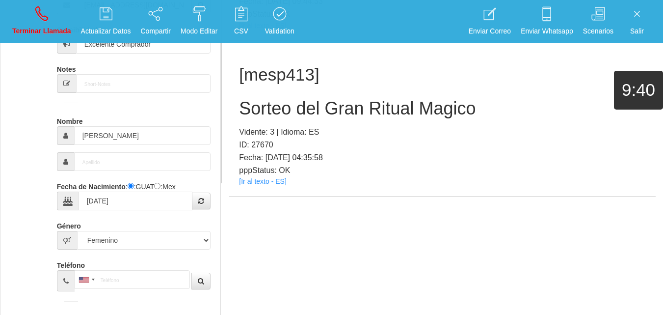
click at [272, 177] on div "[mesp413] Sorteo del Gran Ritual Magico Vidente: 3 | Idioma: ES ID: 27670 Fecha…" at bounding box center [442, 119] width 427 height 156
click at [275, 186] on div "[mesp413] Sorteo del Gran Ritual Magico Vidente: 3 | Idioma: ES ID: 27670 Fecha…" at bounding box center [442, 119] width 427 height 156
click at [275, 187] on div "[mesp413] Sorteo del Gran Ritual Magico Vidente: 3 | Idioma: ES ID: 27670 Fecha…" at bounding box center [442, 119] width 427 height 156
click at [275, 185] on link "[Ir al texto - ES]" at bounding box center [262, 181] width 47 height 8
click at [291, 104] on h2 "Sorteo del Gran Ritual Magico" at bounding box center [442, 109] width 407 height 20
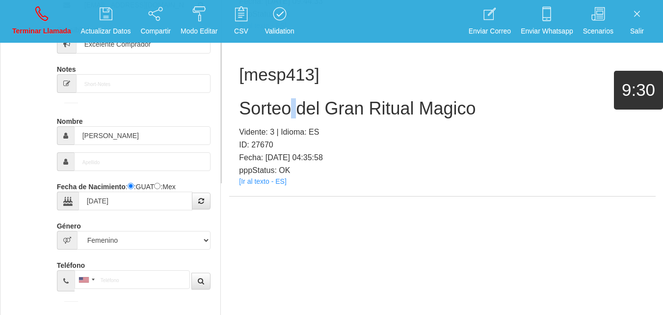
click at [291, 104] on h2 "Sorteo del Gran Ritual Magico" at bounding box center [442, 109] width 407 height 20
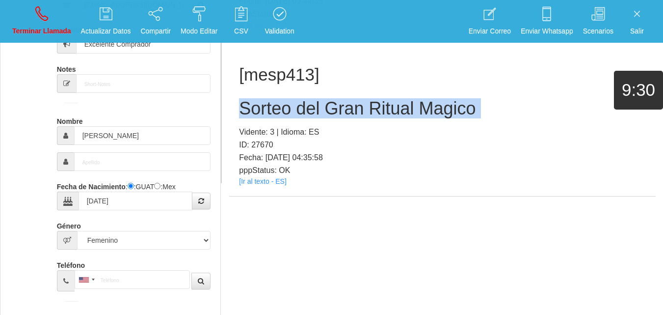
drag, startPoint x: 291, startPoint y: 104, endPoint x: 605, endPoint y: 109, distance: 313.7
click at [296, 109] on h2 "Sorteo del Gran Ritual Magico" at bounding box center [442, 109] width 407 height 20
click at [55, 18] on link "Terminar Llamada" at bounding box center [42, 21] width 66 height 37
select select "0"
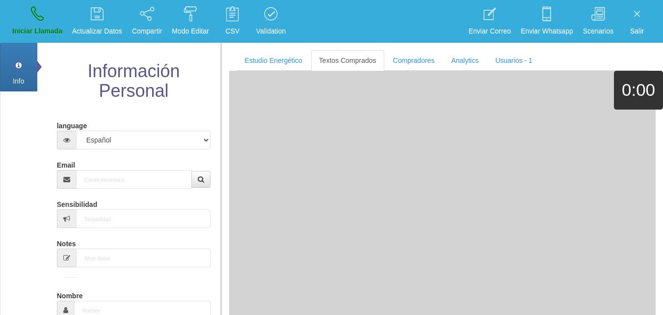
scroll to position [0, 0]
drag, startPoint x: 144, startPoint y: 177, endPoint x: 137, endPoint y: 171, distance: 9.1
click at [143, 177] on input "Email" at bounding box center [134, 179] width 116 height 19
paste input "[EMAIL_ADDRESS][DOMAIN_NAME]"
type input "[EMAIL_ADDRESS][DOMAIN_NAME]"
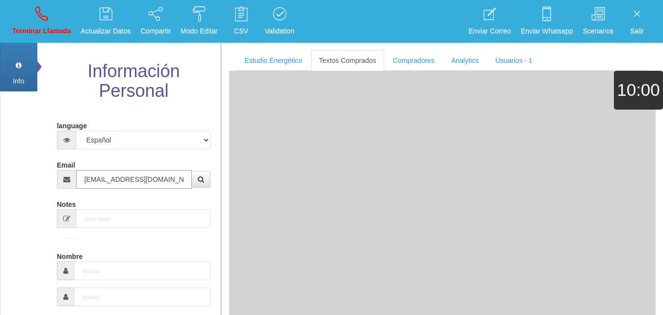
type input "3 Mayo 1954"
select select "4"
type input "Comprador bajo"
type input "[PERSON_NAME]"
select select "2"
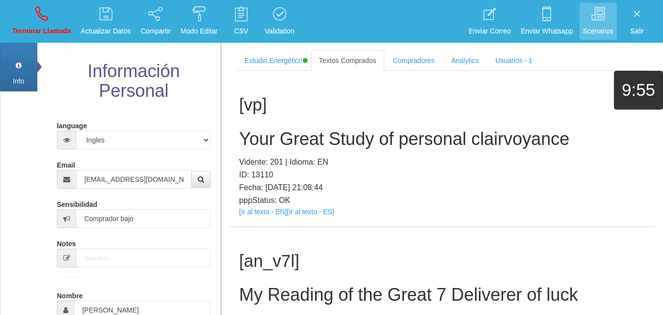
scroll to position [186, 0]
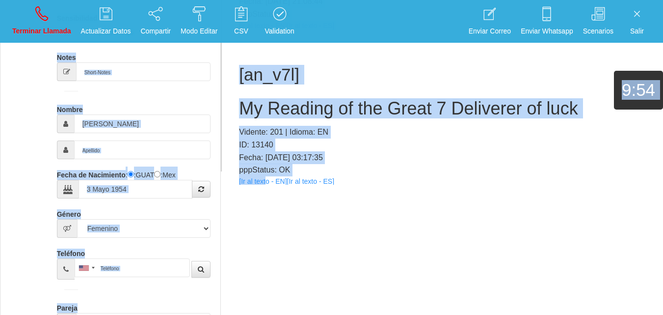
scroll to position [12, 0]
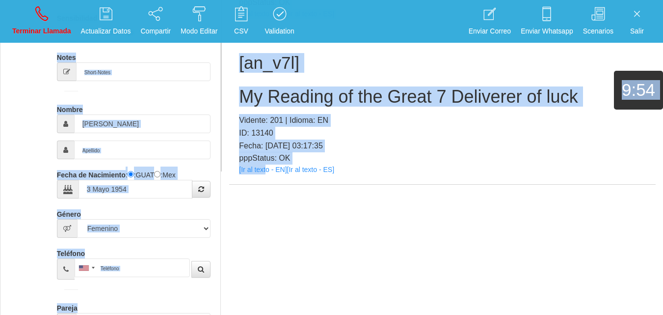
click at [267, 183] on div "[an_v7l] My Reading of the Great 7 Deliverer of luck Vidente: 201 | Idioma: EN …" at bounding box center [442, 107] width 427 height 156
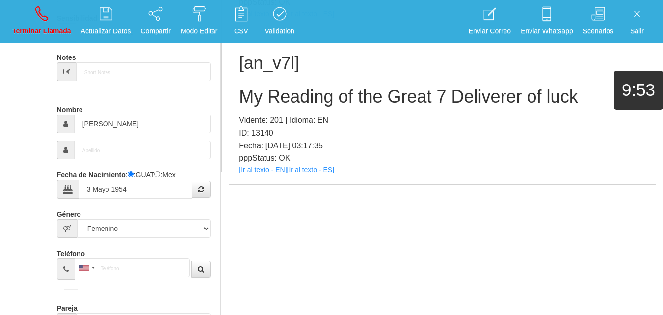
click at [268, 176] on div "[an_v7l] My Reading of the Great 7 Deliverer of luck Vidente: 201 | Idioma: EN …" at bounding box center [442, 107] width 427 height 156
click at [262, 172] on link "[Ir al texto - EN]" at bounding box center [263, 169] width 48 height 8
click at [294, 87] on h2 "My Reading of the Great 7 Deliverer of luck" at bounding box center [442, 97] width 407 height 20
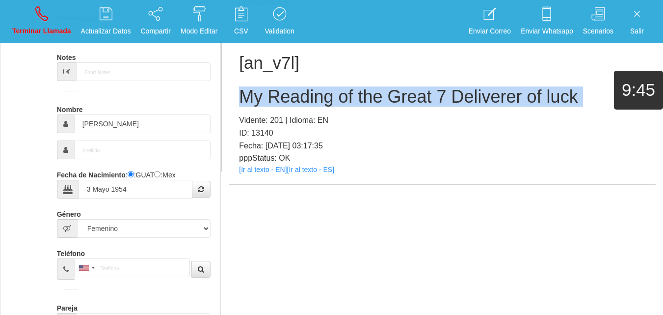
click at [294, 87] on h2 "My Reading of the Great 7 Deliverer of luck" at bounding box center [442, 97] width 407 height 20
click at [55, 14] on link "Terminar Llamada" at bounding box center [42, 21] width 66 height 37
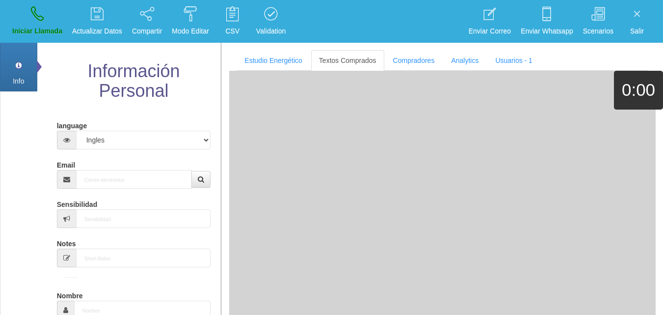
scroll to position [0, 0]
click at [119, 173] on input "Email" at bounding box center [134, 179] width 116 height 19
paste input "[EMAIL_ADDRESS][DOMAIN_NAME]"
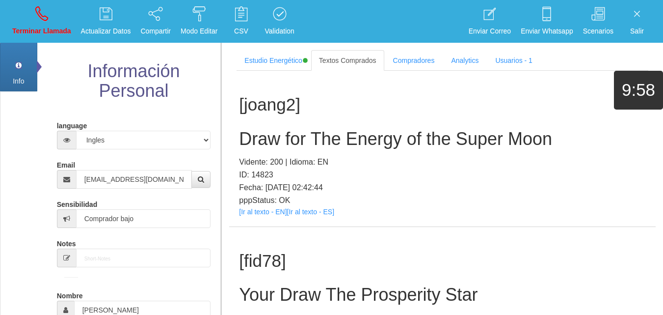
click at [256, 218] on div "[joang2] Draw for The Energy of the Super Moon Vidente: 200 | Idioma: EN ID: 14…" at bounding box center [442, 149] width 427 height 156
click at [255, 213] on link "[Ir al texto - EN]" at bounding box center [263, 212] width 48 height 8
click at [265, 138] on h2 "Draw for The Energy of the Super Moon" at bounding box center [442, 139] width 407 height 20
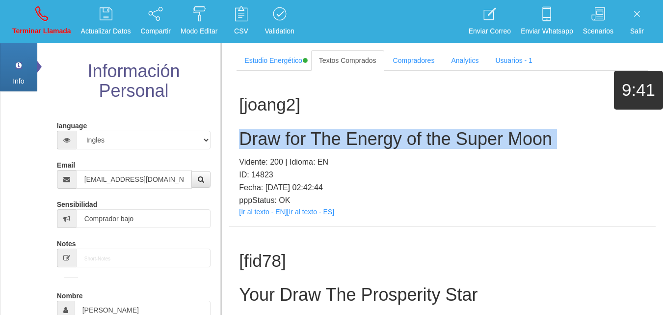
drag, startPoint x: 265, startPoint y: 138, endPoint x: 449, endPoint y: 125, distance: 185.1
click at [267, 139] on h2 "Draw for The Energy of the Super Moon" at bounding box center [442, 139] width 407 height 20
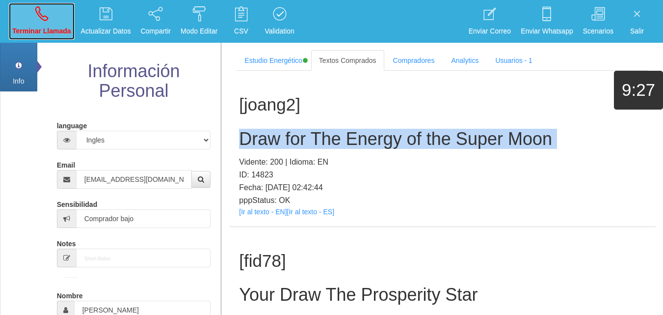
drag, startPoint x: 49, startPoint y: 27, endPoint x: 358, endPoint y: 65, distance: 311.6
click at [49, 27] on p "Terminar Llamada" at bounding box center [41, 31] width 59 height 11
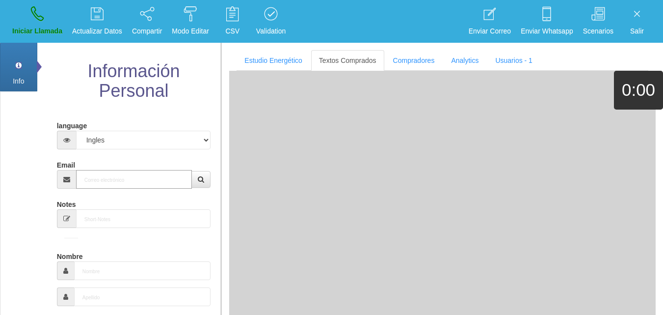
click at [109, 179] on input "Email" at bounding box center [134, 179] width 116 height 19
paste input "[EMAIL_ADDRESS][DOMAIN_NAME]"
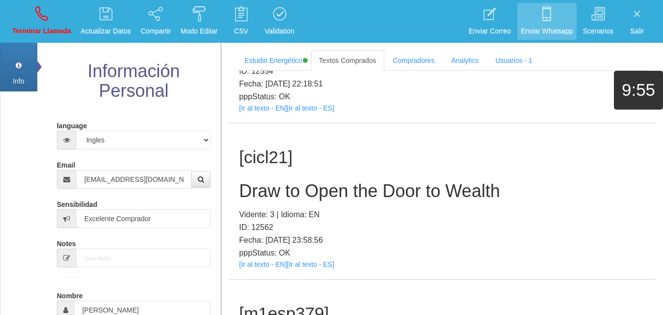
scroll to position [21972, 0]
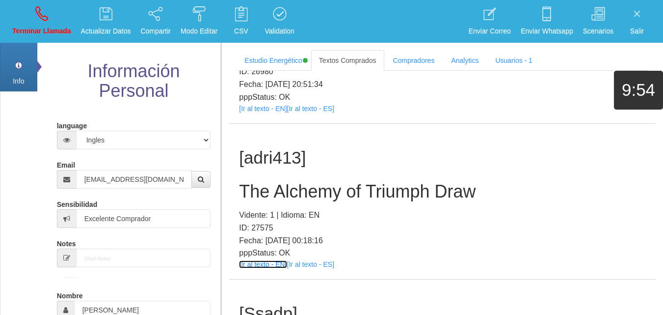
click at [269, 260] on link "[Ir al texto - EN]" at bounding box center [263, 264] width 48 height 8
click at [322, 182] on h2 "The Alchemy of Triumph Draw" at bounding box center [442, 192] width 407 height 20
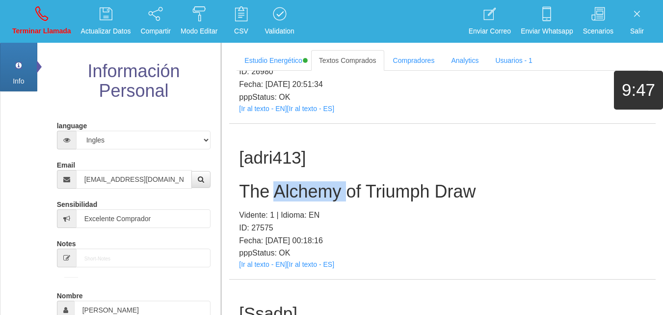
click at [322, 182] on h2 "The Alchemy of Triumph Draw" at bounding box center [442, 192] width 407 height 20
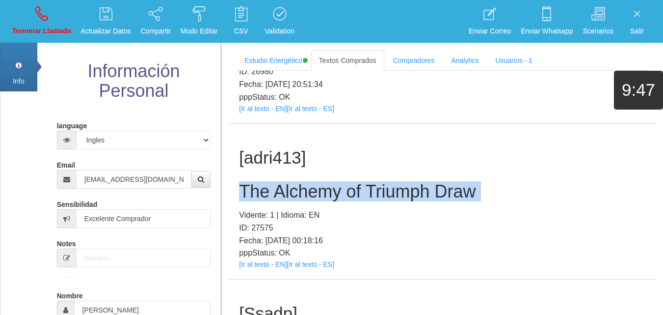
click at [322, 182] on h2 "The Alchemy of Triumph Draw" at bounding box center [442, 192] width 407 height 20
click at [29, 18] on link "Terminar Llamada" at bounding box center [42, 21] width 66 height 37
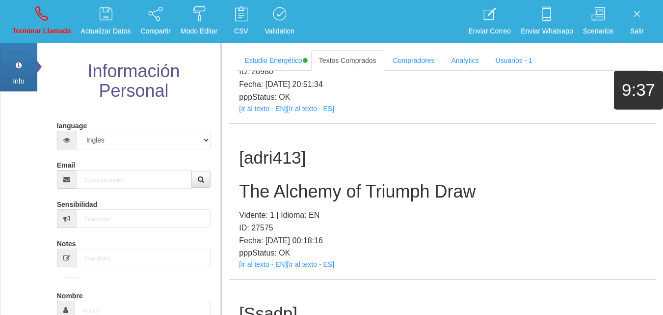
scroll to position [0, 0]
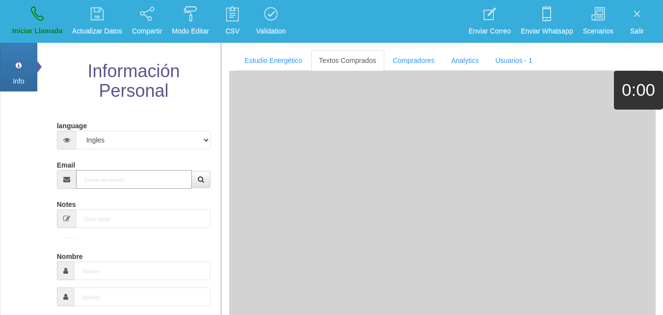
click at [174, 179] on input "Email" at bounding box center [134, 179] width 116 height 19
paste input "[EMAIL_ADDRESS][DOMAIN_NAME]"
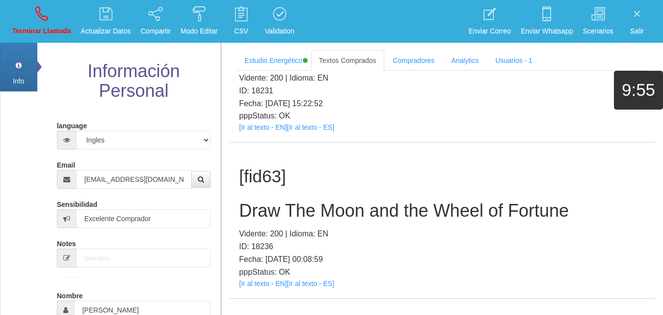
scroll to position [19166, 0]
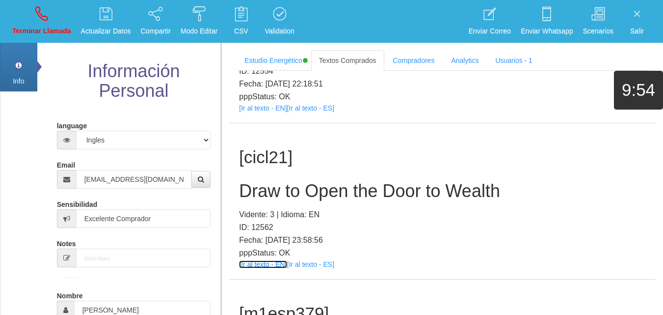
click at [268, 260] on link "[Ir al texto - EN]" at bounding box center [263, 264] width 48 height 8
click at [295, 161] on div "[cicl21] Draw to Open the Door to Wealth Vidente: 3 | Idioma: EN ID: 12562 Fech…" at bounding box center [442, 201] width 427 height 156
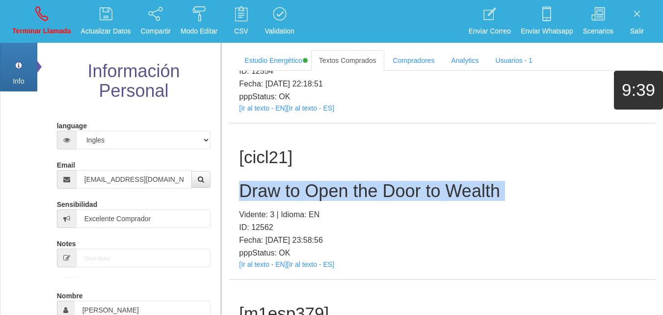
click at [295, 161] on div "[cicl21] Draw to Open the Door to Wealth Vidente: 3 | Idioma: EN ID: 12562 Fech…" at bounding box center [442, 201] width 427 height 156
click at [22, 21] on link "Terminar Llamada" at bounding box center [42, 21] width 66 height 37
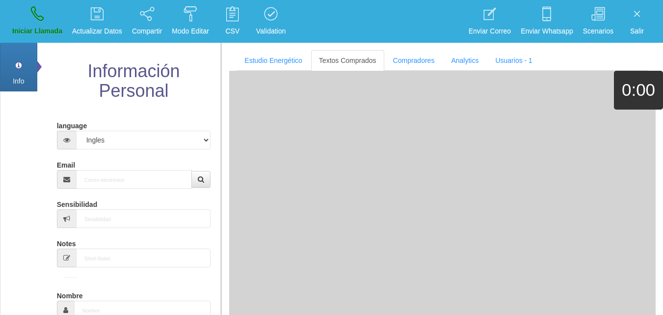
scroll to position [0, 0]
click at [124, 185] on input "Email" at bounding box center [134, 179] width 116 height 19
paste input "[EMAIL_ADDRESS][DOMAIN_NAME]"
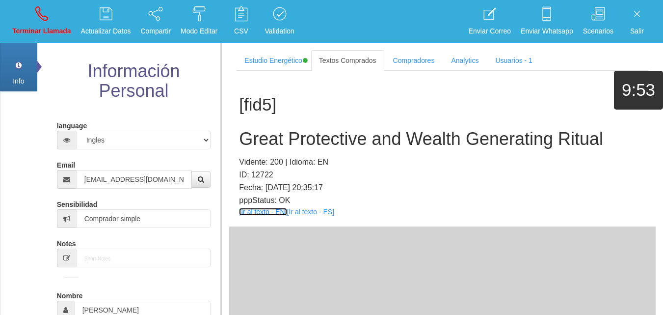
click at [259, 214] on link "[Ir al texto - EN]" at bounding box center [263, 212] width 48 height 8
click at [294, 149] on div "[fid5] Great Protective and Wealth Generating Ritual Vidente: 200 | Idioma: EN …" at bounding box center [442, 149] width 427 height 156
click at [296, 139] on h2 "Great Protective and Wealth Generating Ritual" at bounding box center [442, 139] width 407 height 20
click at [296, 138] on h2 "Great Protective and Wealth Generating Ritual" at bounding box center [442, 139] width 407 height 20
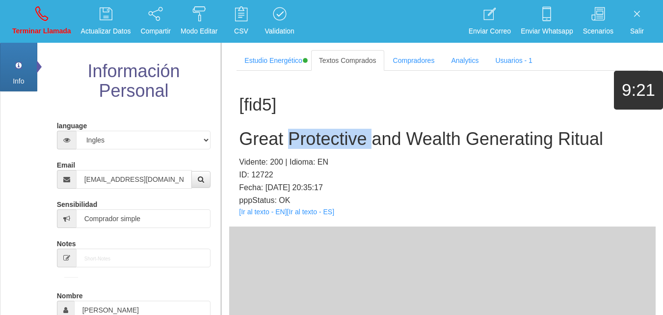
drag, startPoint x: 296, startPoint y: 138, endPoint x: 340, endPoint y: 110, distance: 52.3
click at [297, 135] on h2 "Great Protective and Wealth Generating Ritual" at bounding box center [442, 139] width 407 height 20
click at [367, 155] on div "[fid5] Great Protective and Wealth Generating Ritual Vidente: 200 | Idioma: EN …" at bounding box center [442, 149] width 427 height 156
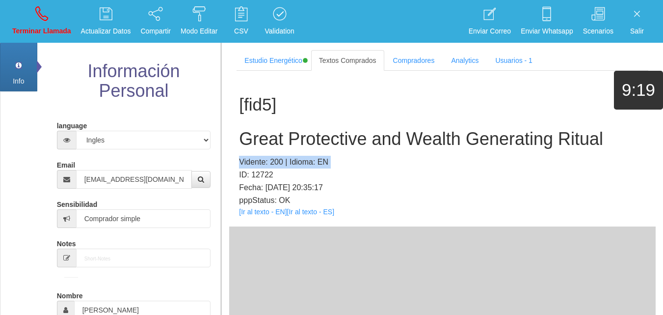
click at [367, 155] on div "[fid5] Great Protective and Wealth Generating Ritual Vidente: 200 | Idioma: EN …" at bounding box center [442, 149] width 427 height 156
click at [368, 152] on div "[fid5] Great Protective and Wealth Generating Ritual Vidente: 200 | Idioma: EN …" at bounding box center [442, 149] width 427 height 156
click at [368, 139] on h2 "Great Protective and Wealth Generating Ritual" at bounding box center [442, 139] width 407 height 20
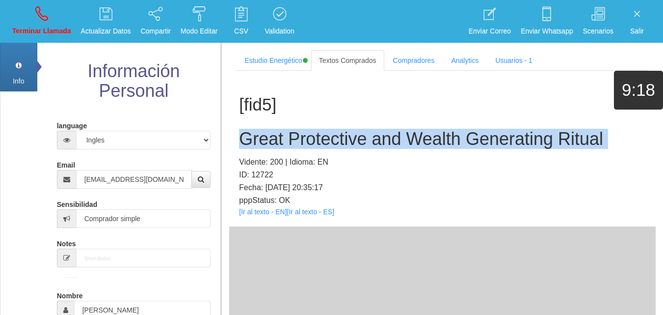
click at [368, 139] on h2 "Great Protective and Wealth Generating Ritual" at bounding box center [442, 139] width 407 height 20
click at [54, 33] on p "Terminar Llamada" at bounding box center [41, 31] width 59 height 11
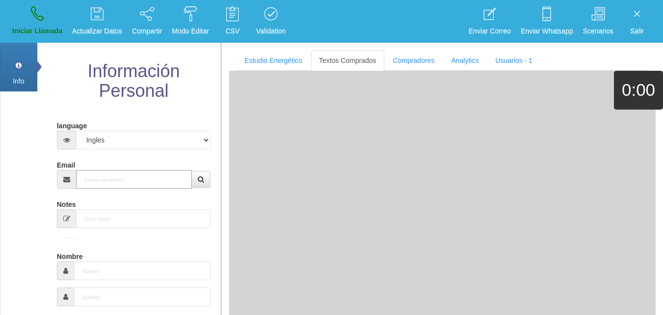
click at [126, 178] on input "Email" at bounding box center [134, 179] width 116 height 19
paste input "[EMAIL_ADDRESS][DOMAIN_NAME]"
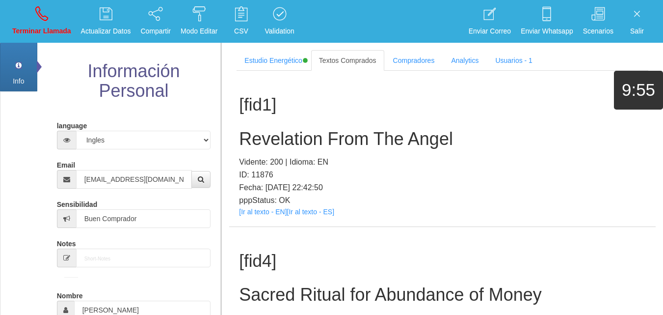
scroll to position [591, 0]
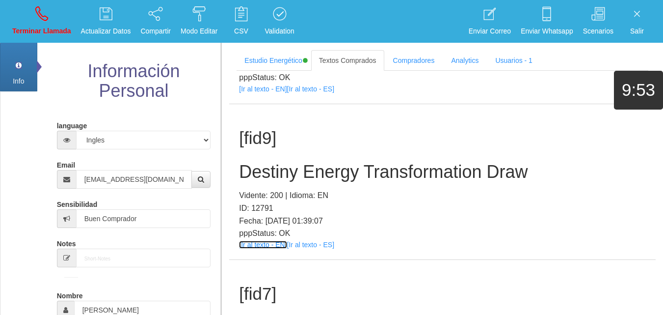
click at [247, 241] on link "[Ir al texto - EN]" at bounding box center [263, 245] width 48 height 8
click at [294, 161] on div "[fid9] Destiny Energy Transformation Draw Vidente: 200 | Idioma: EN ID: 12791 F…" at bounding box center [442, 182] width 427 height 156
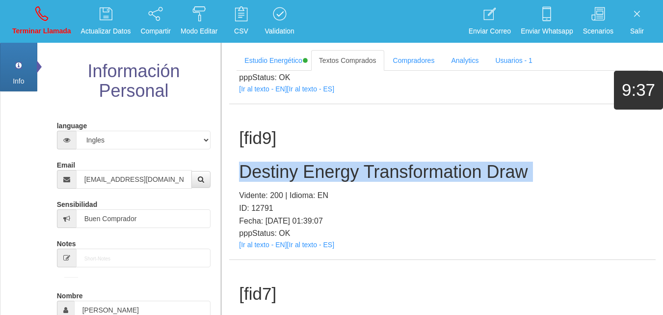
click at [294, 161] on div "[fid9] Destiny Energy Transformation Draw Vidente: 200 | Idioma: EN ID: 12791 F…" at bounding box center [442, 182] width 427 height 156
click at [38, 21] on icon at bounding box center [41, 14] width 13 height 16
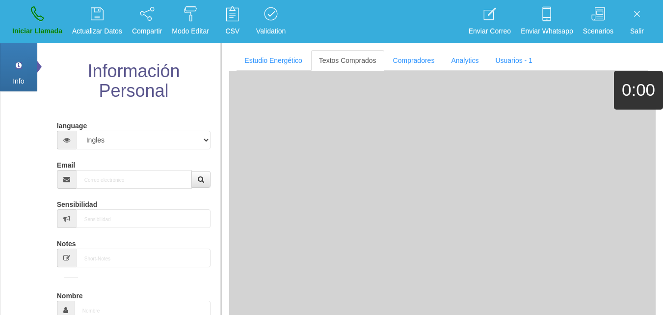
scroll to position [0, 0]
click at [107, 178] on input "Email" at bounding box center [134, 179] width 116 height 19
paste input "[EMAIL_ADDRESS][DOMAIN_NAME]"
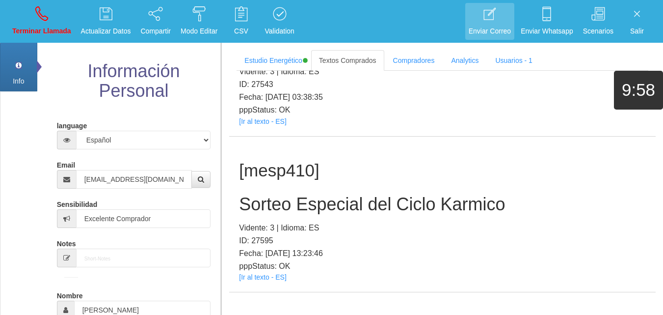
scroll to position [174, 0]
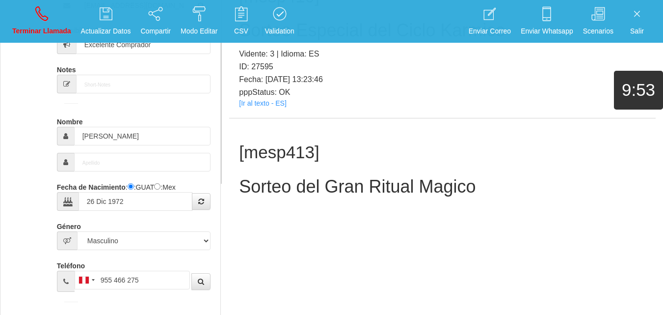
click at [276, 255] on link "[Ir al texto - ES]" at bounding box center [262, 259] width 47 height 8
click at [273, 177] on h2 "Sorteo del Gran Ritual Magico" at bounding box center [442, 187] width 407 height 20
click at [272, 177] on h2 "Sorteo del Gran Ritual Magico" at bounding box center [442, 187] width 407 height 20
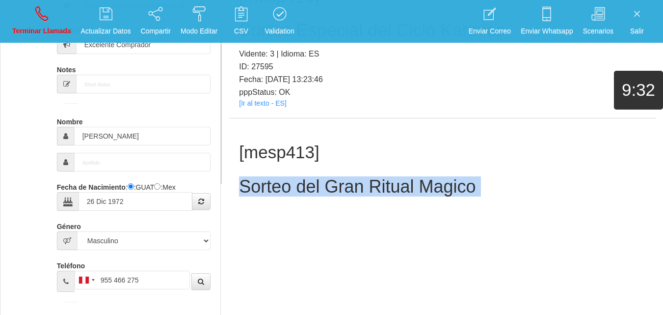
click at [272, 177] on h2 "Sorteo del Gran Ritual Magico" at bounding box center [442, 187] width 407 height 20
drag, startPoint x: 43, startPoint y: 8, endPoint x: 364, endPoint y: 66, distance: 326.1
click at [43, 8] on icon at bounding box center [41, 14] width 13 height 16
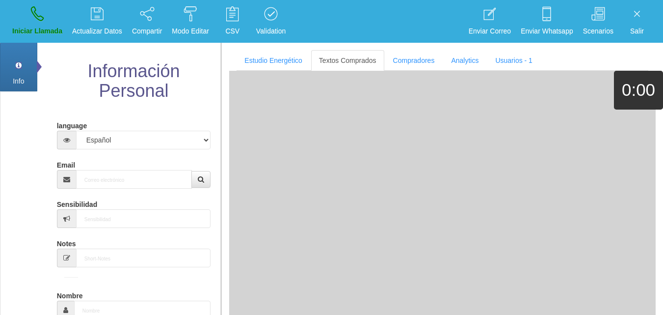
scroll to position [0, 0]
click at [120, 188] on input "Email" at bounding box center [134, 179] width 116 height 19
click at [114, 181] on input "Email" at bounding box center [134, 179] width 116 height 19
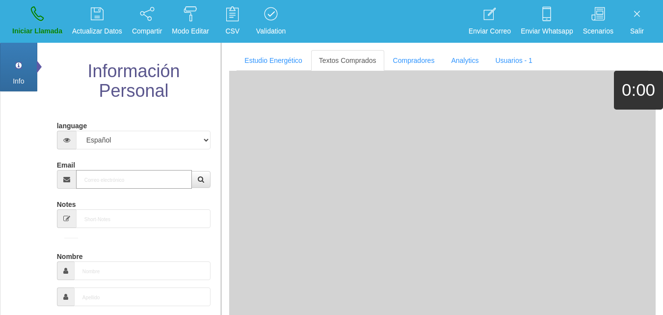
paste input "[EMAIL_ADDRESS][DOMAIN_NAME]"
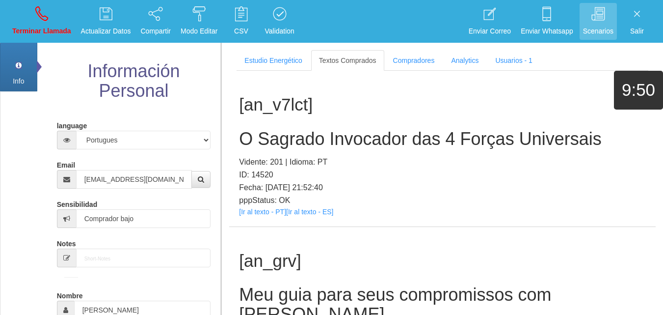
scroll to position [168, 0]
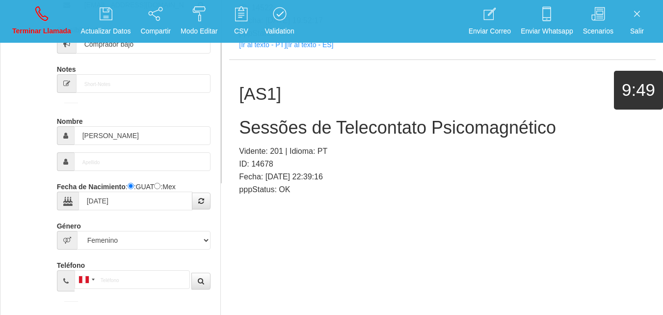
click at [258, 197] on link "[Ir al texto - PT]" at bounding box center [262, 201] width 47 height 8
click at [62, 10] on link "Terminar Llamada" at bounding box center [42, 21] width 66 height 37
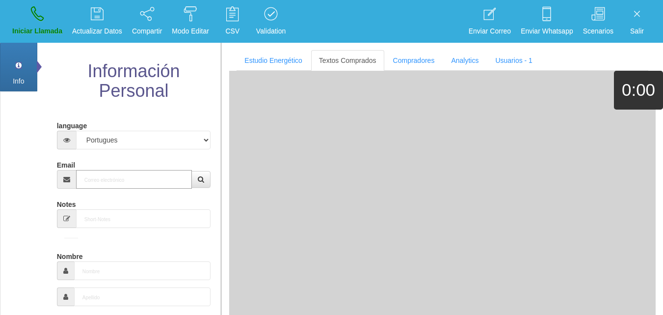
click at [118, 178] on input "Email" at bounding box center [134, 179] width 116 height 19
paste input "[EMAIL_ADDRESS][DOMAIN_NAME]"
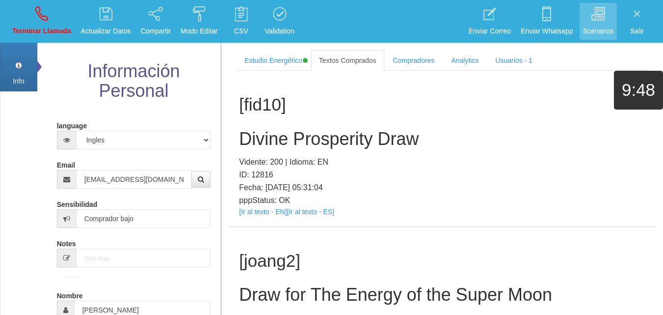
scroll to position [186, 0]
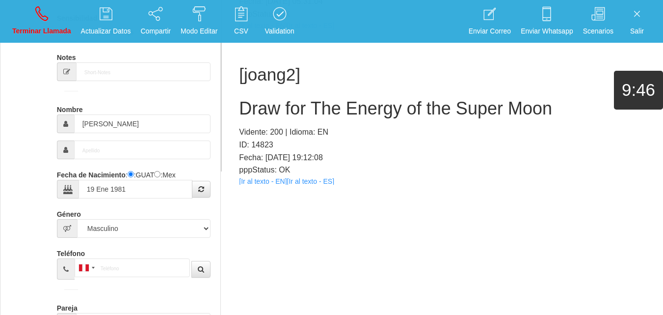
click at [265, 181] on link "[Ir al texto - EN]" at bounding box center [263, 181] width 48 height 8
click at [273, 114] on h2 "Draw for The Energy of the Super Moon" at bounding box center [442, 109] width 407 height 20
click at [273, 113] on h2 "Draw for The Energy of the Super Moon" at bounding box center [442, 109] width 407 height 20
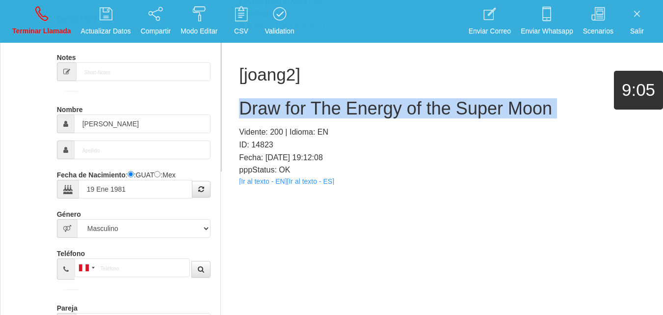
click at [273, 113] on h2 "Draw for The Energy of the Super Moon" at bounding box center [442, 109] width 407 height 20
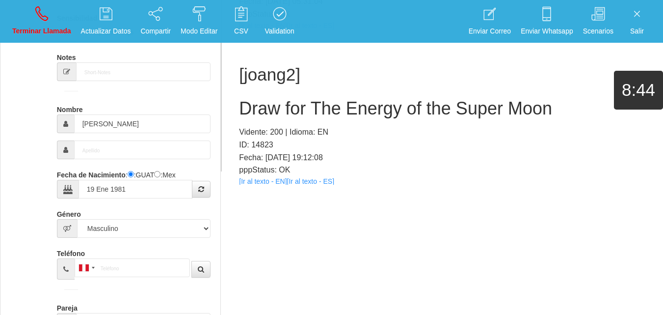
click at [57, 45] on div "language Español Portugues [PERSON_NAME] Email [EMAIL_ADDRESS][DOMAIN_NAME] Sen…" at bounding box center [133, 200] width 159 height 558
click at [49, 28] on p "Terminar Llamada" at bounding box center [41, 31] width 59 height 11
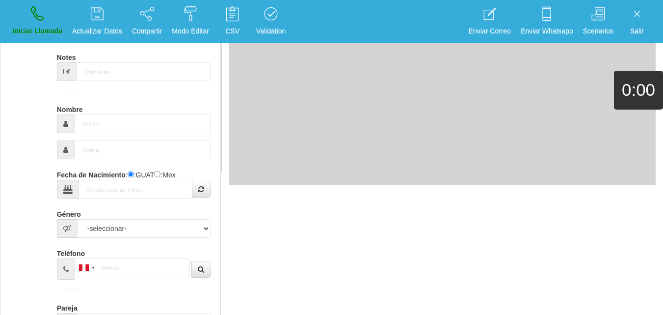
scroll to position [0, 0]
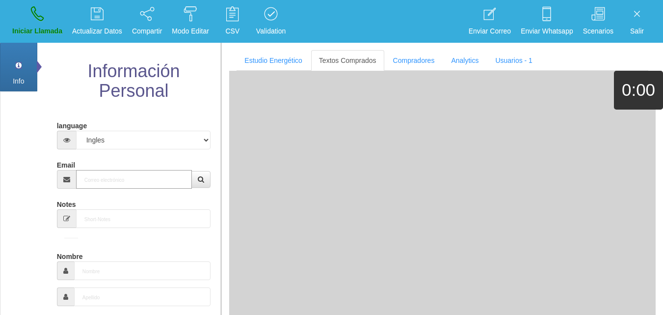
click at [101, 176] on input "Email" at bounding box center [134, 179] width 116 height 19
paste input "[EMAIL_ADDRESS][DOMAIN_NAME]"
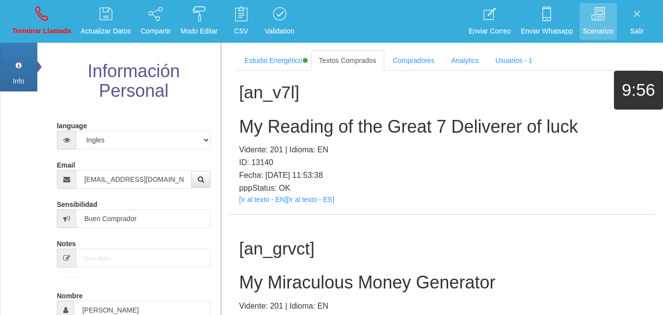
scroll to position [174, 0]
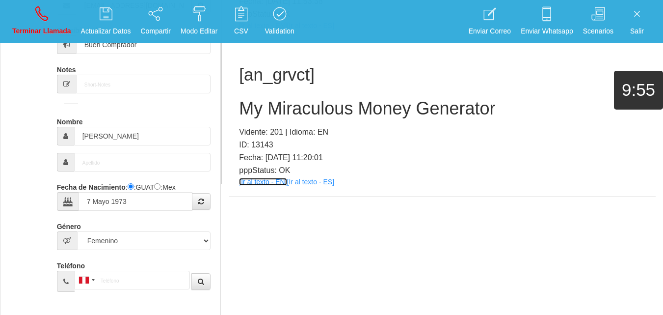
click at [267, 181] on link "[Ir al texto - EN]" at bounding box center [263, 182] width 48 height 8
click at [300, 104] on h2 "My Miraculous Money Generator" at bounding box center [442, 109] width 407 height 20
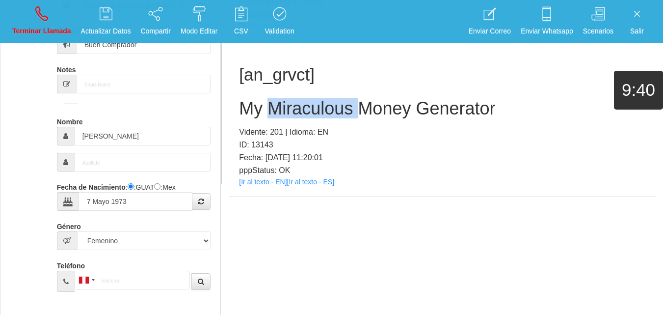
click at [300, 104] on h2 "My Miraculous Money Generator" at bounding box center [442, 109] width 407 height 20
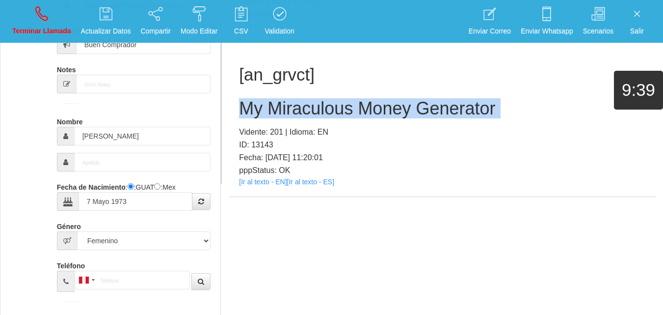
click at [300, 104] on h2 "My Miraculous Money Generator" at bounding box center [442, 109] width 407 height 20
click at [46, 16] on icon at bounding box center [41, 14] width 13 height 16
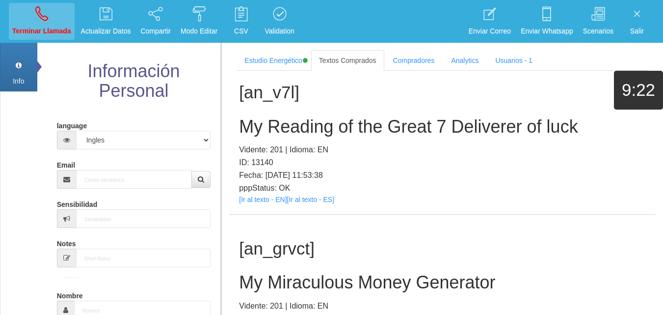
scroll to position [0, 0]
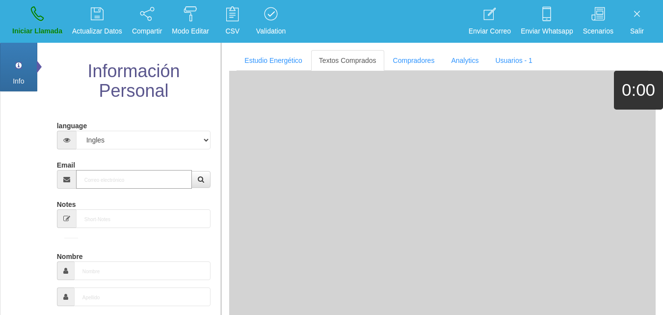
click at [122, 183] on input "Email" at bounding box center [134, 179] width 116 height 19
paste input "[PERSON_NAME][EMAIL_ADDRESS][DOMAIN_NAME]"
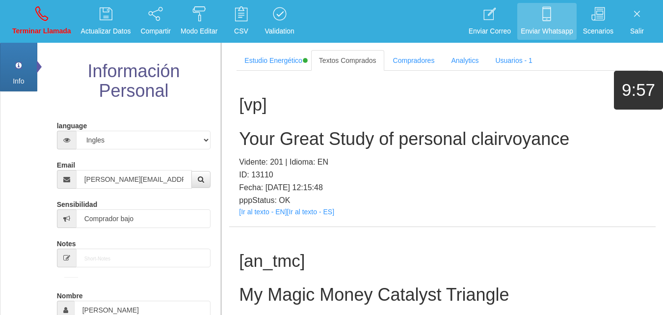
scroll to position [186, 0]
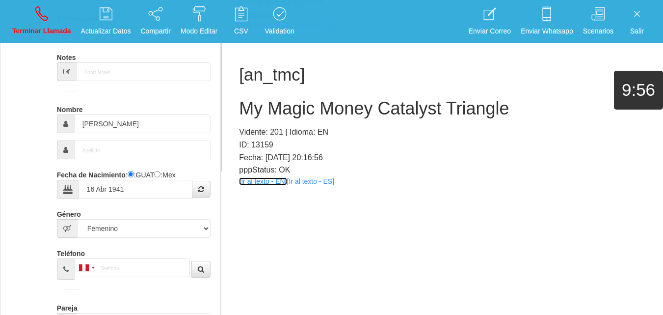
click at [267, 179] on link "[Ir al texto - EN]" at bounding box center [263, 181] width 48 height 8
click at [308, 124] on div "[an_tmc] My Magic Money Catalyst Triangle Vidente: 201 | Idioma: EN ID: 13159 F…" at bounding box center [442, 119] width 427 height 156
click at [302, 113] on h2 "My Magic Money Catalyst Triangle" at bounding box center [442, 109] width 407 height 20
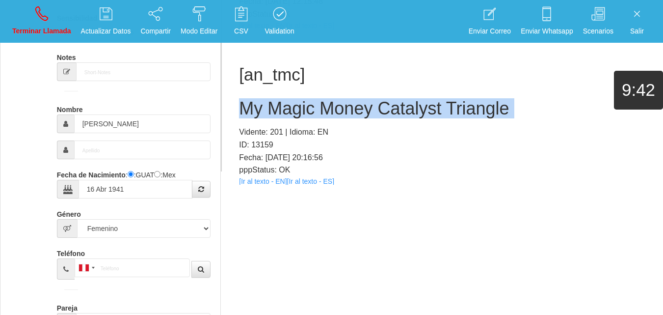
click at [302, 113] on h2 "My Magic Money Catalyst Triangle" at bounding box center [442, 109] width 407 height 20
click at [14, 17] on link "Terminar Llamada" at bounding box center [42, 21] width 66 height 37
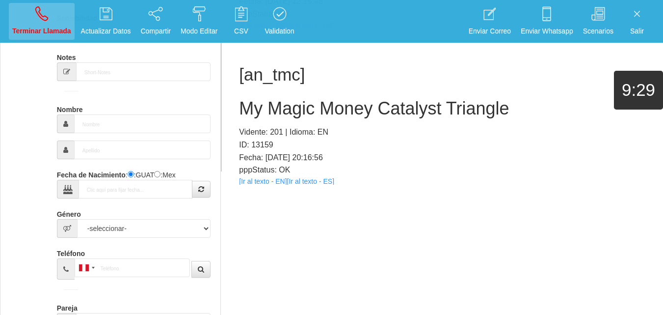
scroll to position [0, 0]
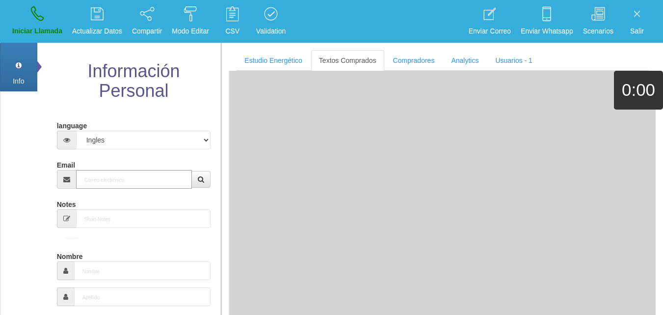
click at [144, 179] on input "Email" at bounding box center [134, 179] width 116 height 19
paste input "[EMAIL_ADDRESS][DOMAIN_NAME]"
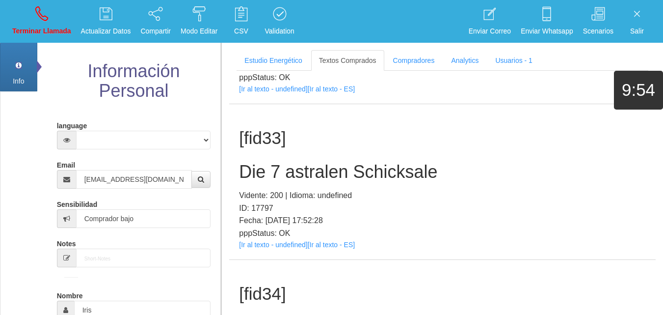
scroll to position [174, 0]
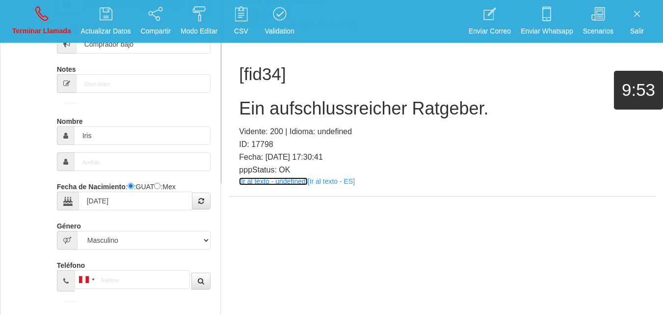
click at [271, 181] on link "[Ir al texto - undefined]" at bounding box center [273, 181] width 68 height 8
click at [321, 113] on h2 "Ein aufschlussreicher Ratgeber." at bounding box center [442, 109] width 407 height 20
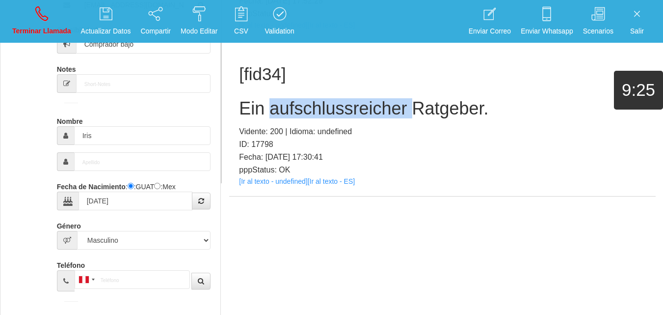
click at [321, 113] on h2 "Ein aufschlussreicher Ratgeber." at bounding box center [442, 109] width 407 height 20
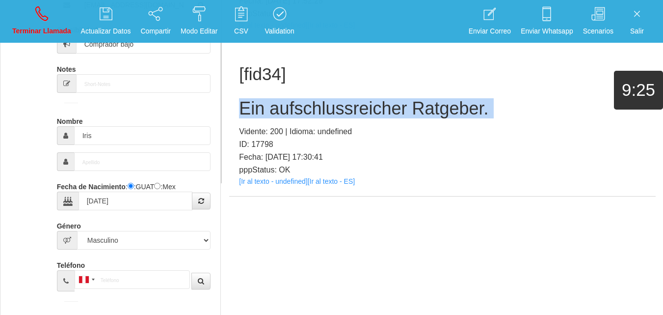
click at [321, 113] on h2 "Ein aufschlussreicher Ratgeber." at bounding box center [442, 109] width 407 height 20
click at [50, 21] on link "Terminar Llamada" at bounding box center [42, 21] width 66 height 37
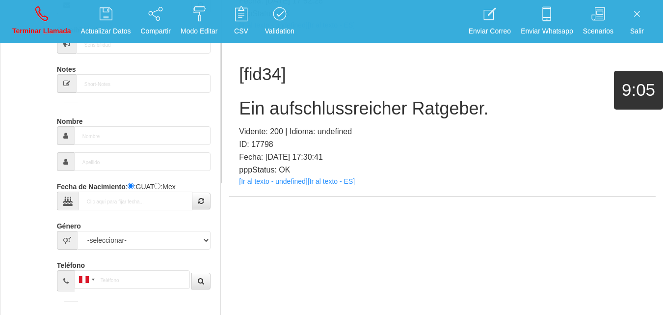
scroll to position [0, 0]
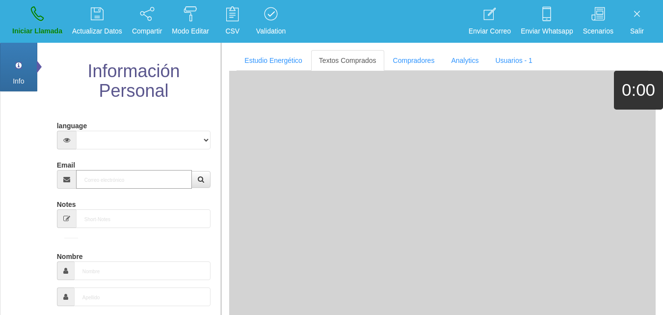
click at [138, 184] on input "Email" at bounding box center [134, 179] width 116 height 19
paste input "[EMAIL_ADDRESS][DOMAIN_NAME]"
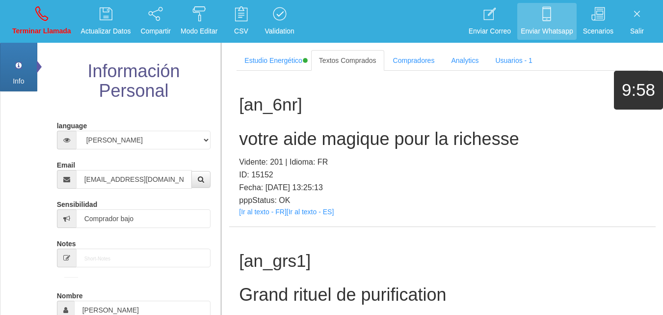
scroll to position [186, 0]
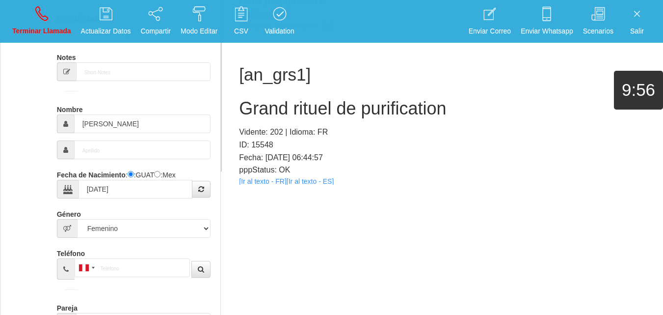
click at [273, 176] on p "pppStatus: OK" at bounding box center [442, 169] width 407 height 13
click at [273, 178] on link "[Ir al texto - FR]" at bounding box center [262, 181] width 47 height 8
click at [314, 108] on h2 "Grand rituel de purification" at bounding box center [442, 109] width 407 height 20
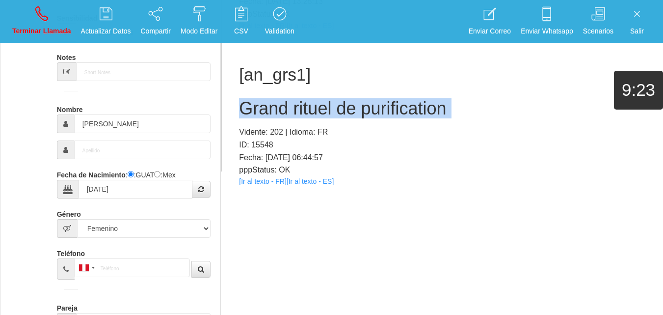
click at [314, 108] on h2 "Grand rituel de purification" at bounding box center [442, 109] width 407 height 20
click at [42, 42] on li "Terminar Llamada" at bounding box center [41, 21] width 69 height 43
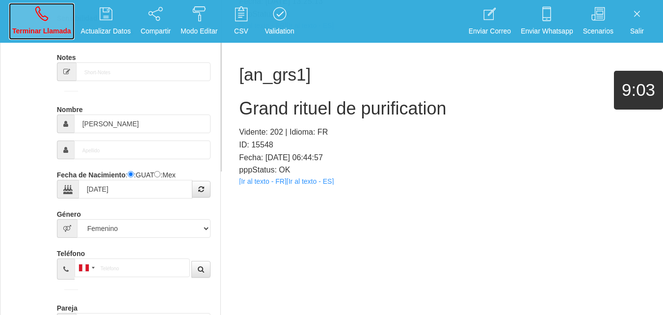
click at [35, 27] on p "Terminar Llamada" at bounding box center [41, 31] width 59 height 11
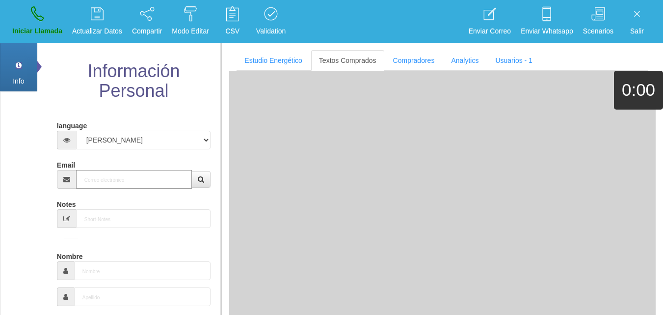
click at [160, 188] on input "Email" at bounding box center [134, 179] width 116 height 19
paste input "[EMAIL_ADDRESS][DOMAIN_NAME]"
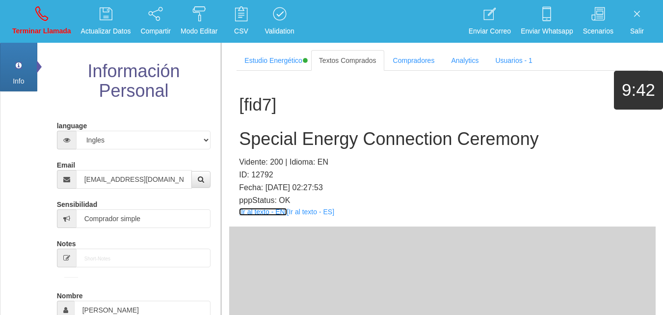
click at [268, 211] on link "[Ir al texto - EN]" at bounding box center [263, 212] width 48 height 8
click at [309, 133] on h2 "Special Energy Connection Ceremony" at bounding box center [442, 139] width 407 height 20
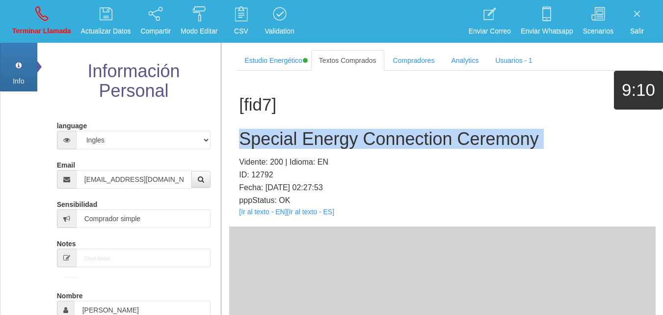
click at [309, 133] on h2 "Special Energy Connection Ceremony" at bounding box center [442, 139] width 407 height 20
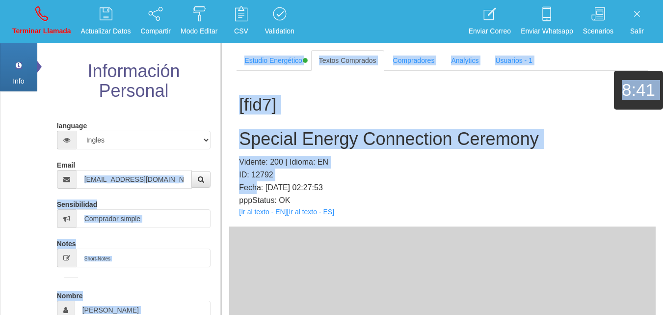
drag, startPoint x: 257, startPoint y: 188, endPoint x: 127, endPoint y: 233, distance: 137.5
click at [191, 204] on div "Info Pref Extra Información Personal language Español Portugues [PERSON_NAME] E…" at bounding box center [331, 200] width 663 height 315
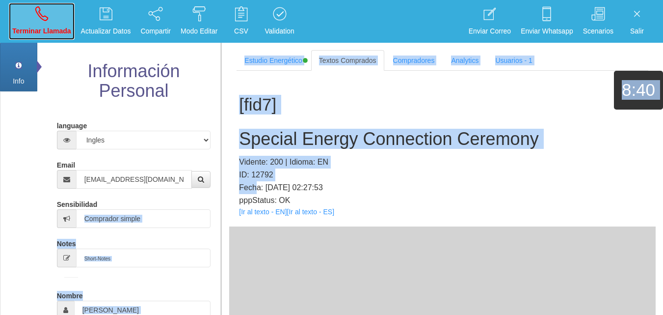
click at [49, 31] on p "Terminar Llamada" at bounding box center [41, 31] width 59 height 11
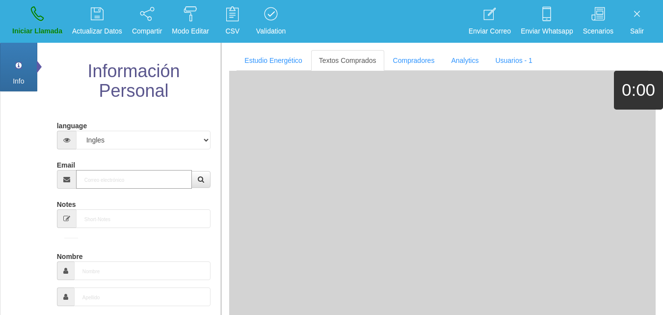
click at [111, 179] on input "Email" at bounding box center [134, 179] width 116 height 19
paste input "[EMAIL_ADDRESS][DOMAIN_NAME]"
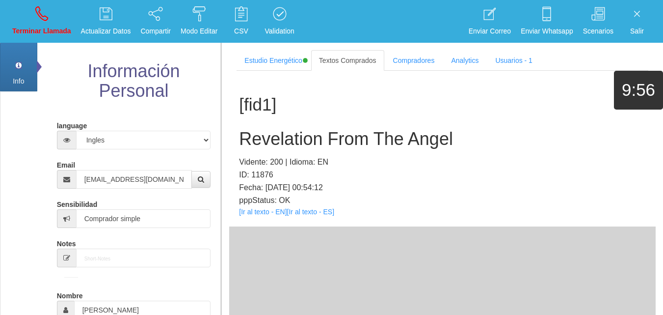
drag, startPoint x: 288, startPoint y: 206, endPoint x: 276, endPoint y: 205, distance: 11.8
click at [289, 206] on div "[fid1] Revelation From The Angel Vidente: 200 | Idioma: EN ID: 11876 Fecha: [DA…" at bounding box center [442, 149] width 427 height 156
click at [271, 208] on link "[Ir al texto - EN]" at bounding box center [263, 212] width 48 height 8
click at [288, 134] on h2 "Revelation From The Angel" at bounding box center [442, 139] width 407 height 20
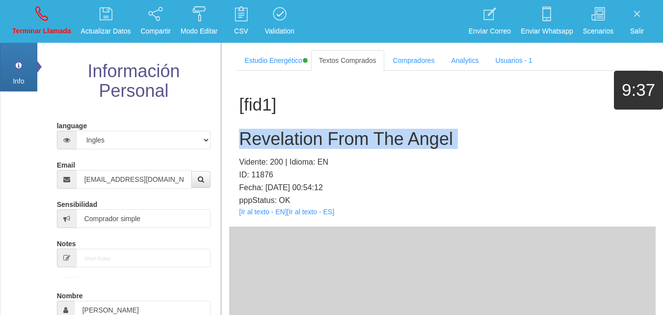
click at [288, 134] on h2 "Revelation From The Angel" at bounding box center [442, 139] width 407 height 20
click at [14, 28] on p "Terminar Llamada" at bounding box center [41, 31] width 59 height 11
